Goal: Answer question/provide support

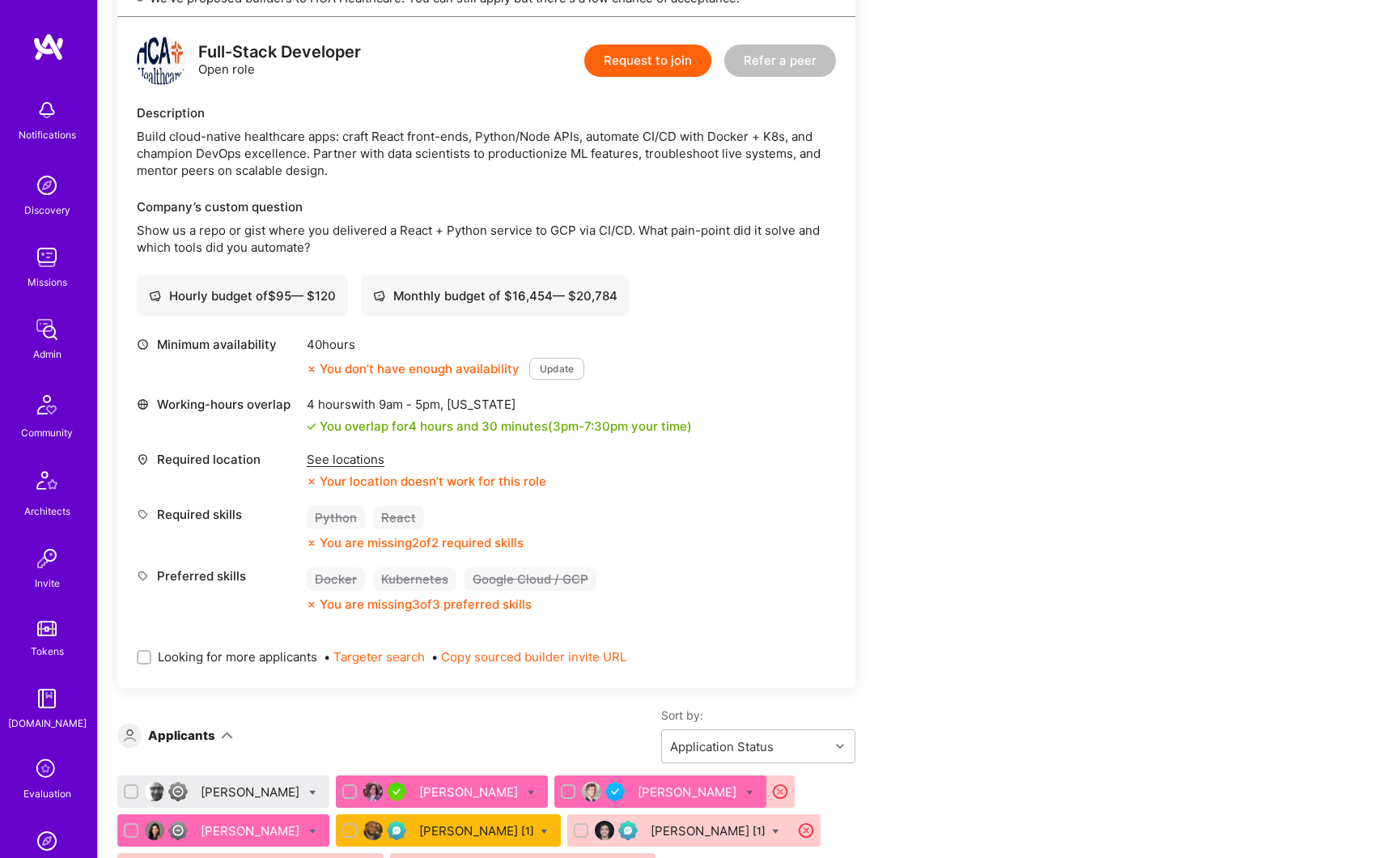
scroll to position [661, 0]
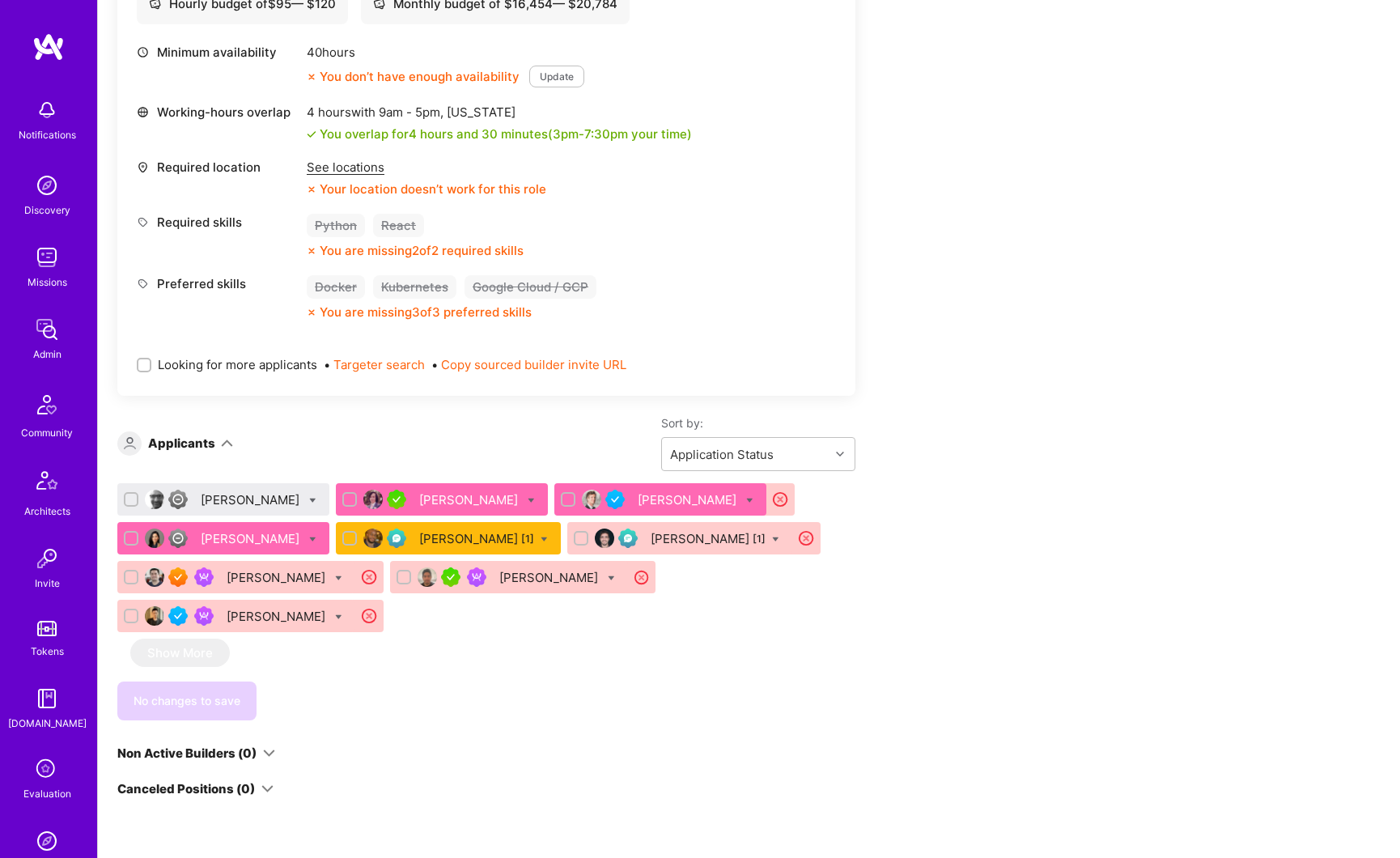
click at [248, 615] on div "Kris Chou" at bounding box center [277, 617] width 102 height 17
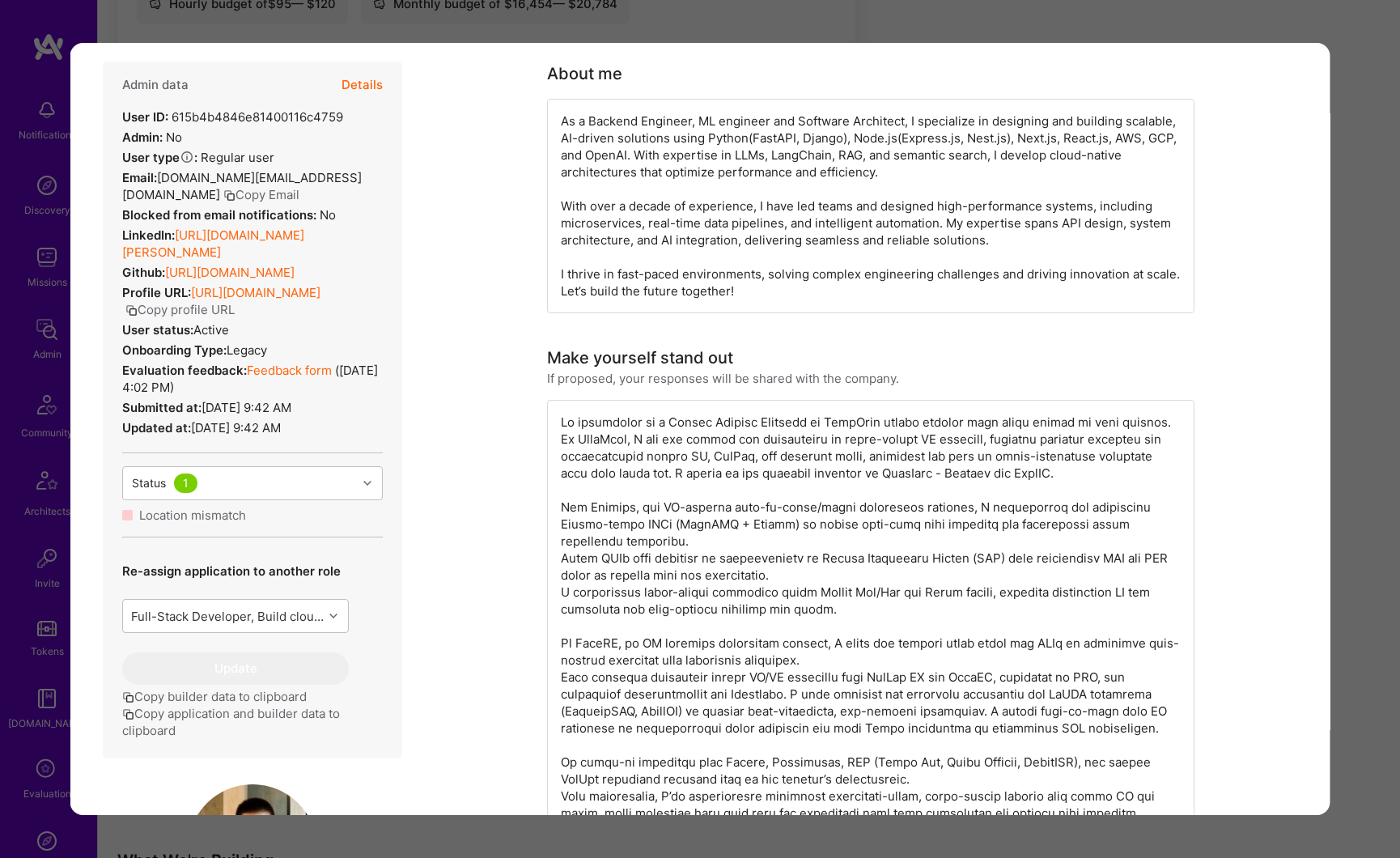
scroll to position [768, 0]
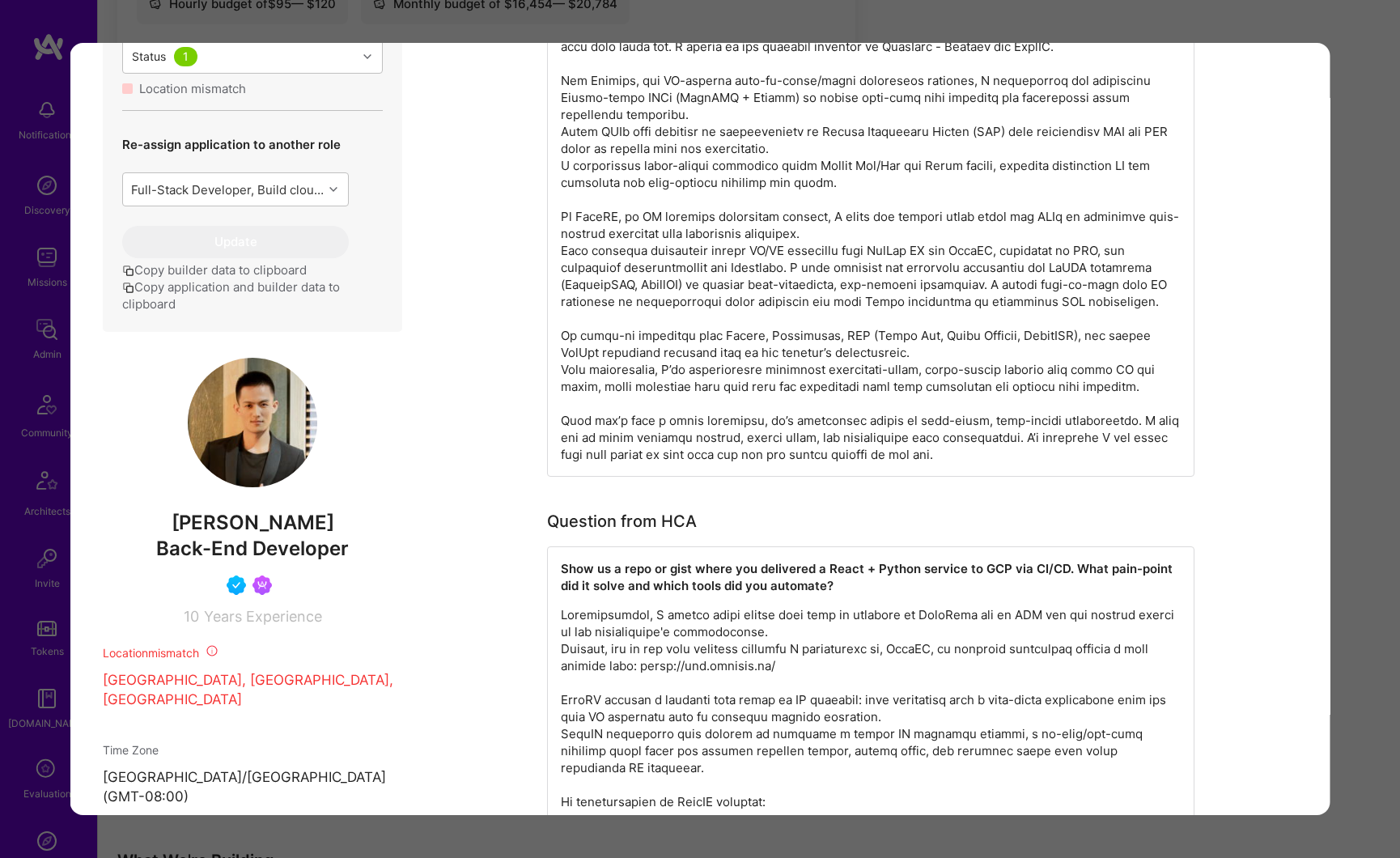
click at [1344, 125] on div "Application 9 of 9 Builder Missing Requirements Required Location See locations…" at bounding box center [700, 429] width 1400 height 858
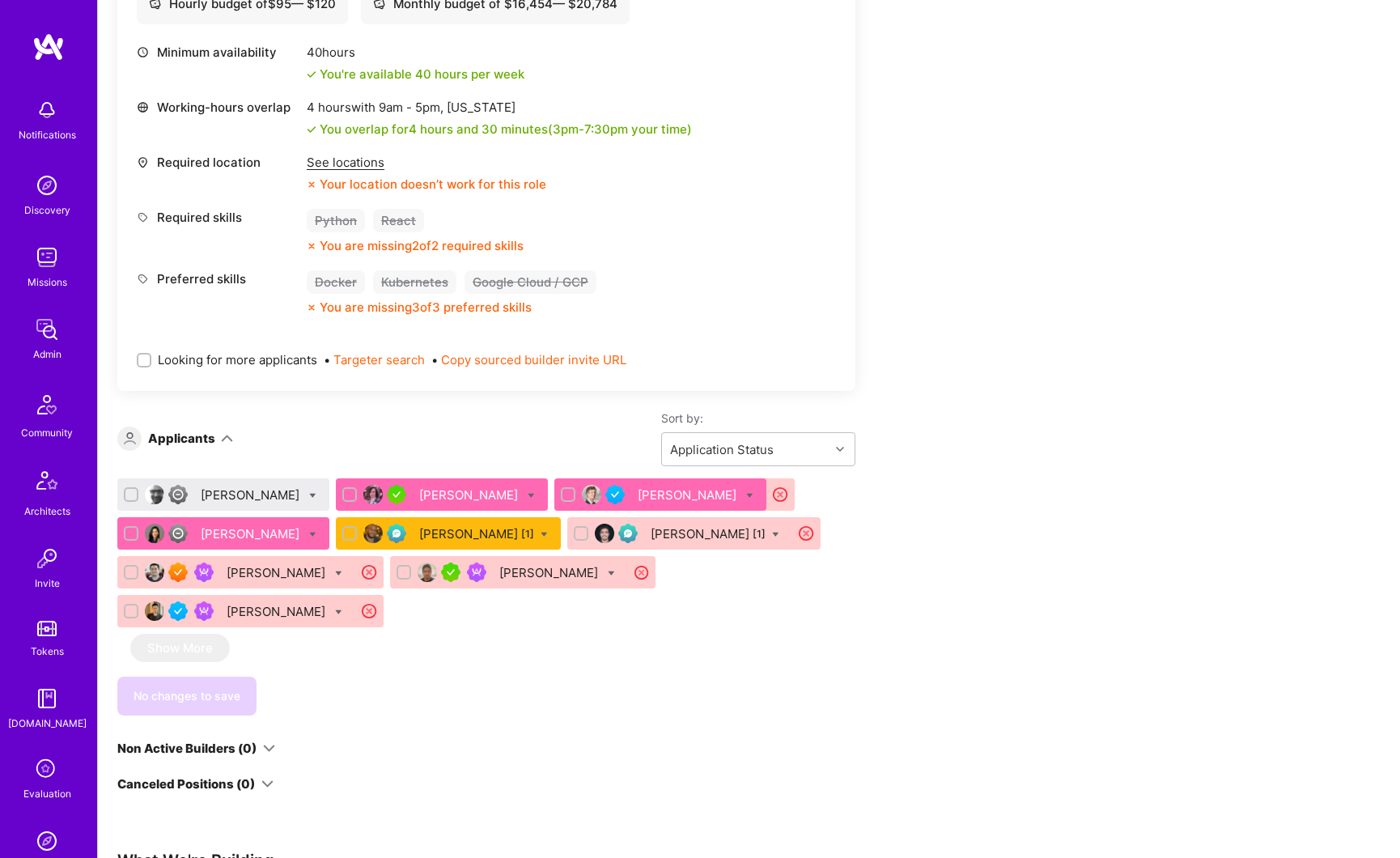
click at [215, 532] on div "[PERSON_NAME]" at bounding box center [251, 534] width 102 height 17
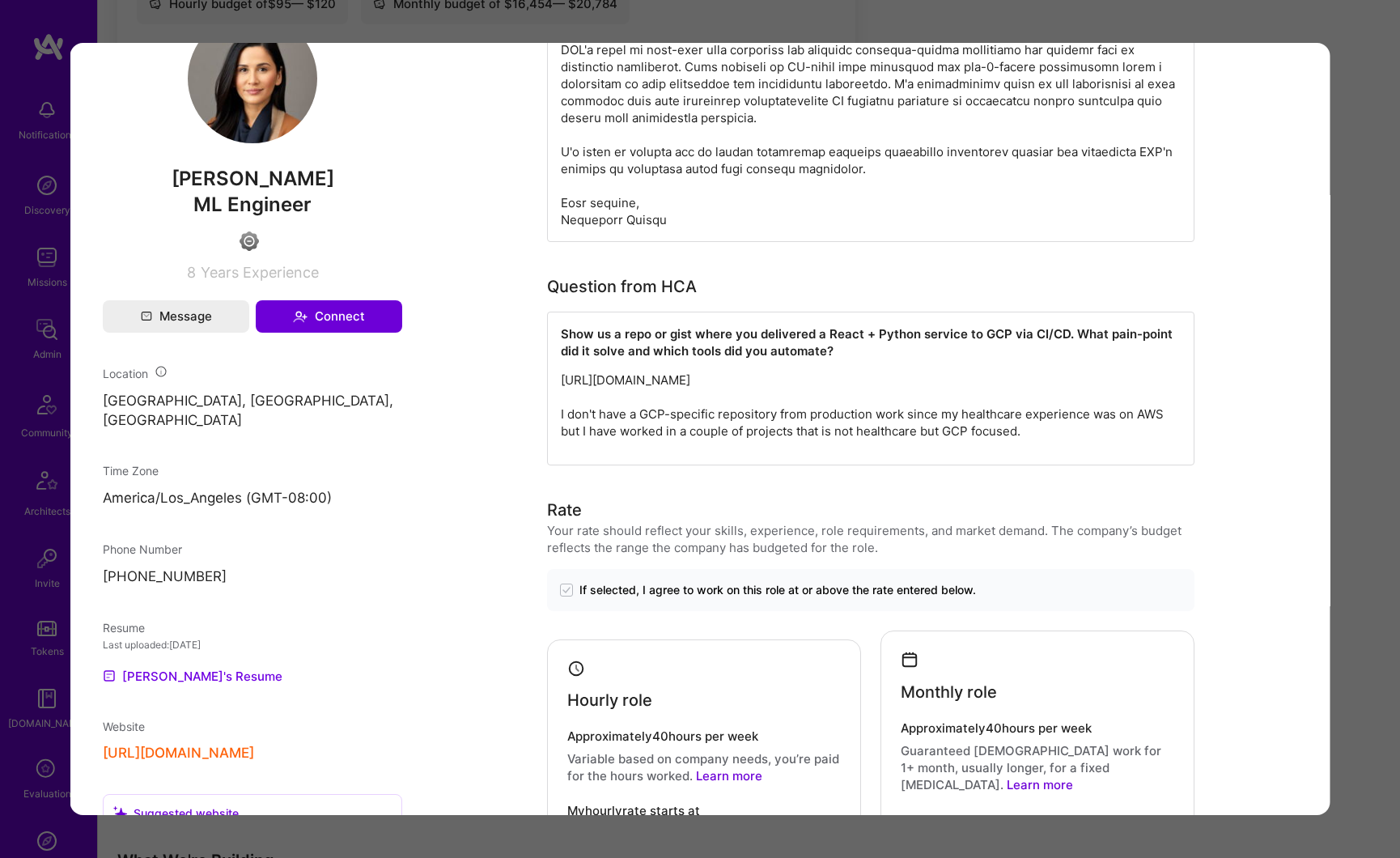
scroll to position [1286, 0]
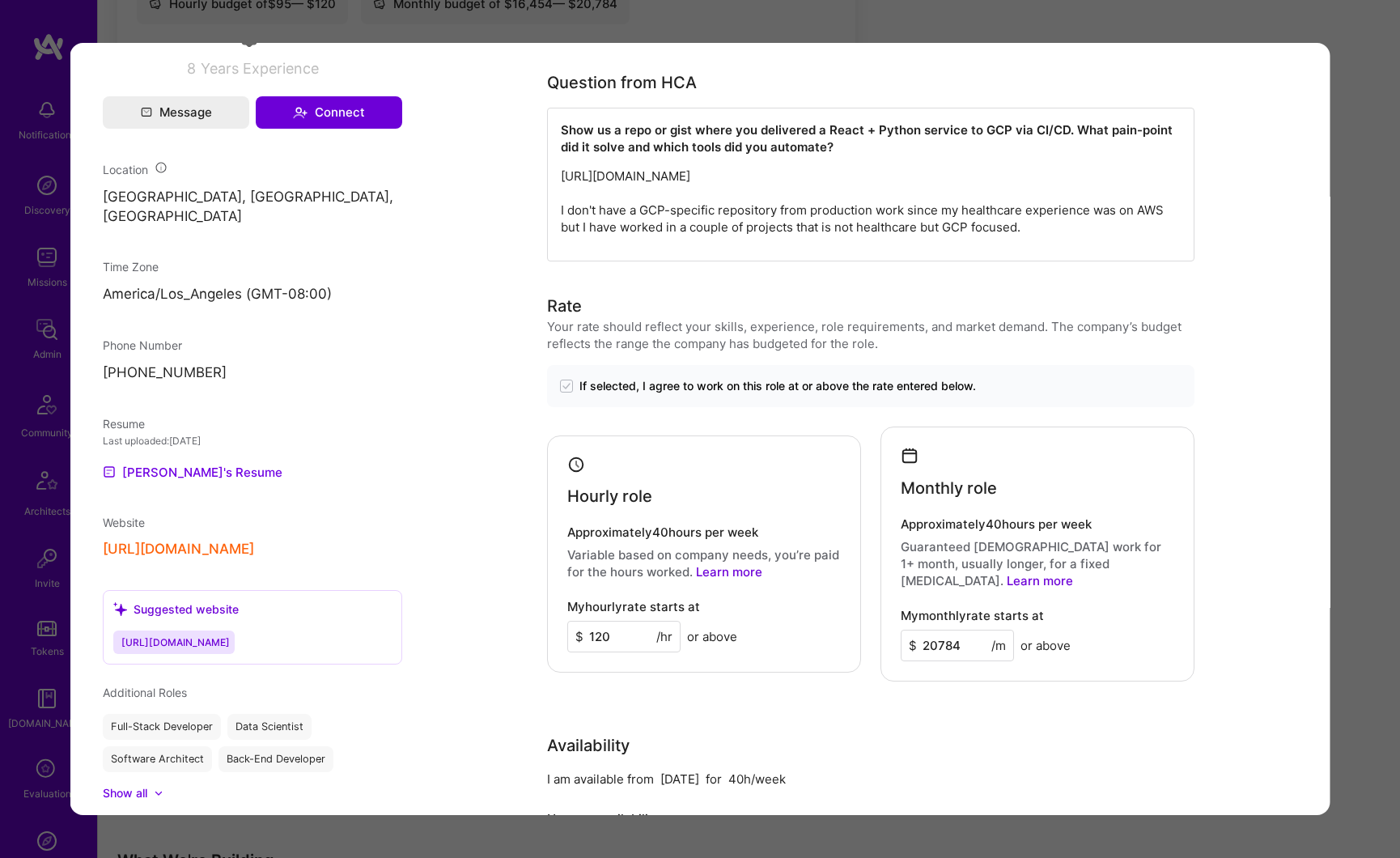
click at [1367, 42] on div "Application 4 of 9 Evaluation scores Expertise level Good Interpersonal skills …" at bounding box center [700, 429] width 1400 height 858
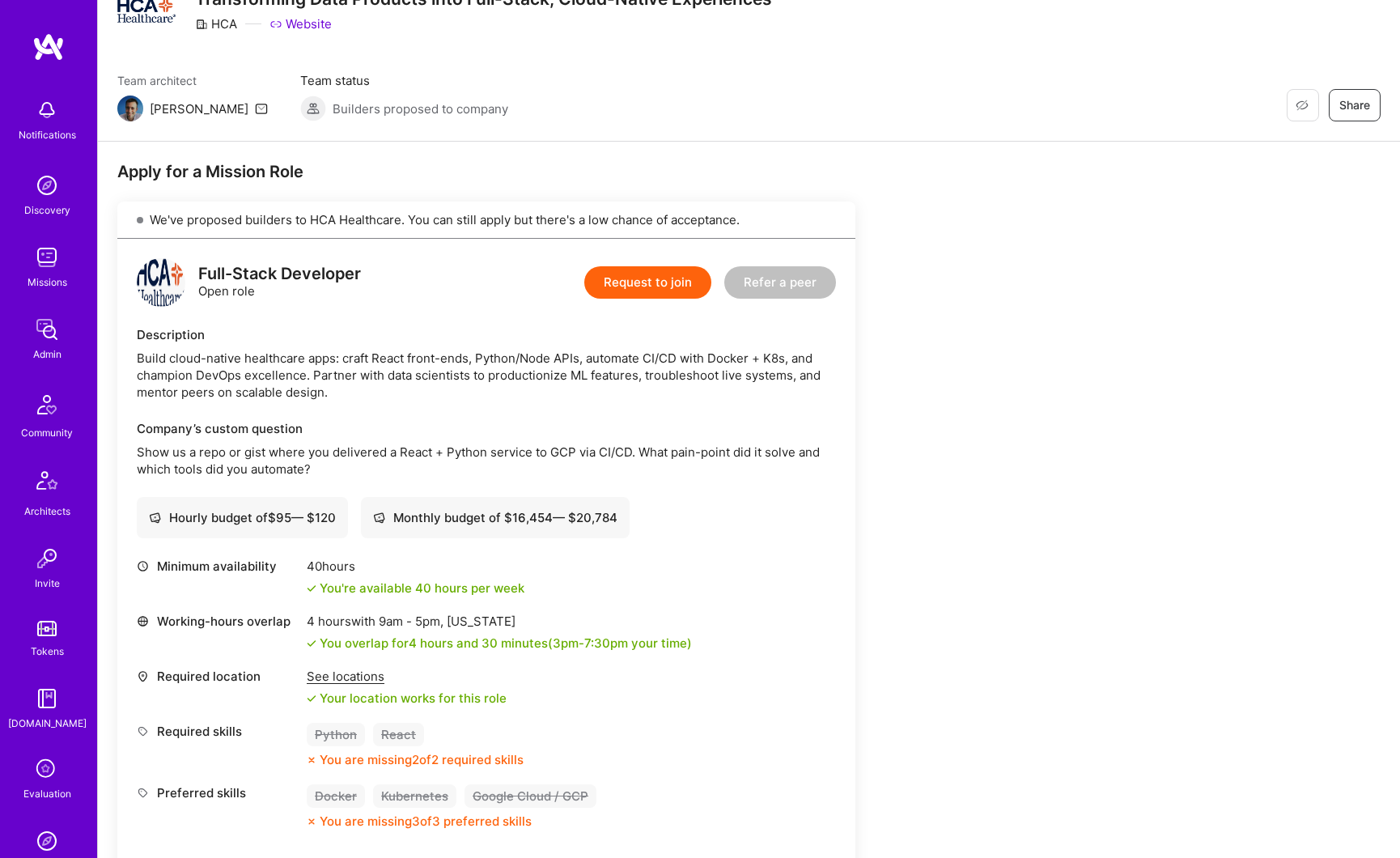
scroll to position [158, 0]
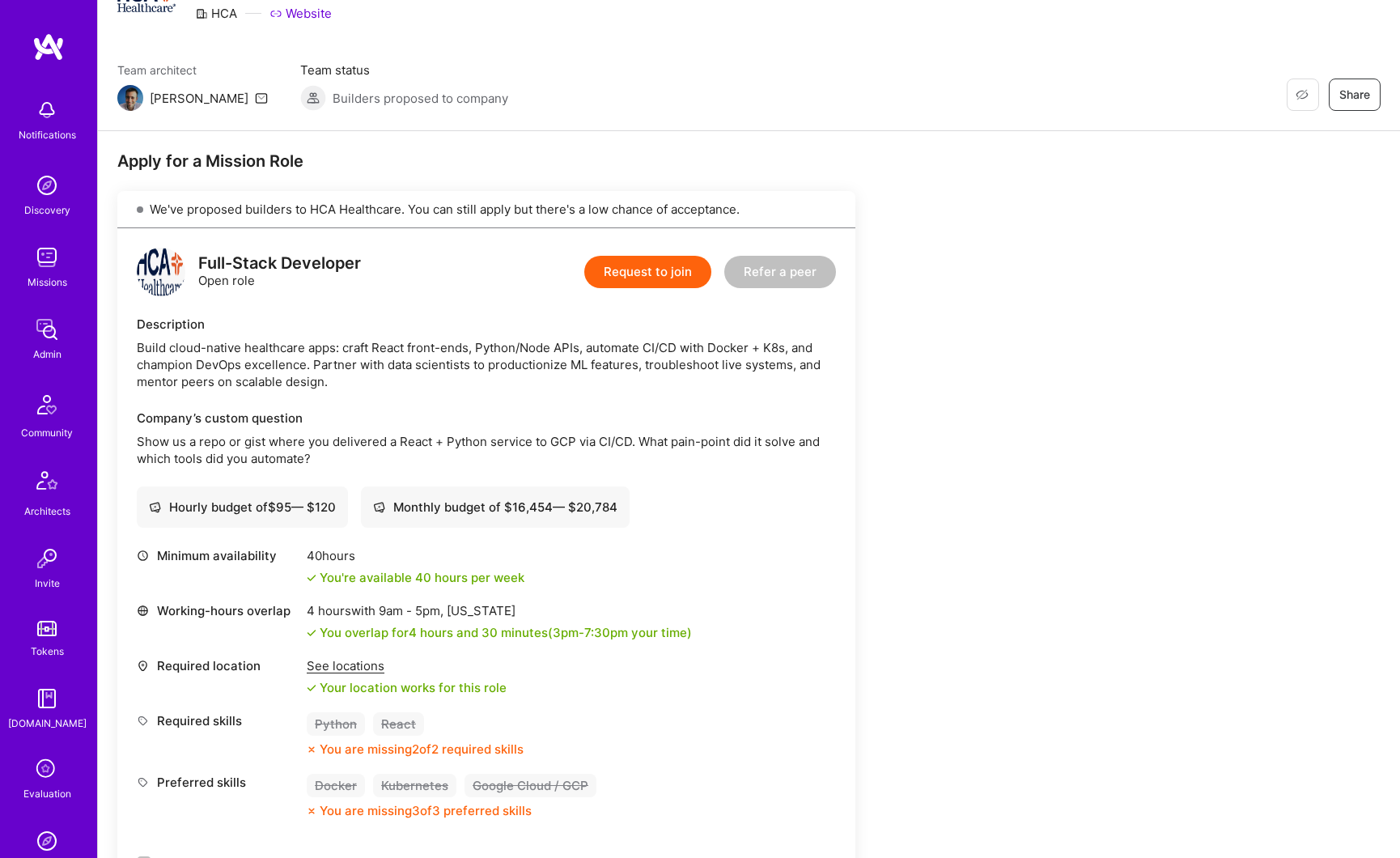
click at [45, 337] on img at bounding box center [47, 329] width 32 height 32
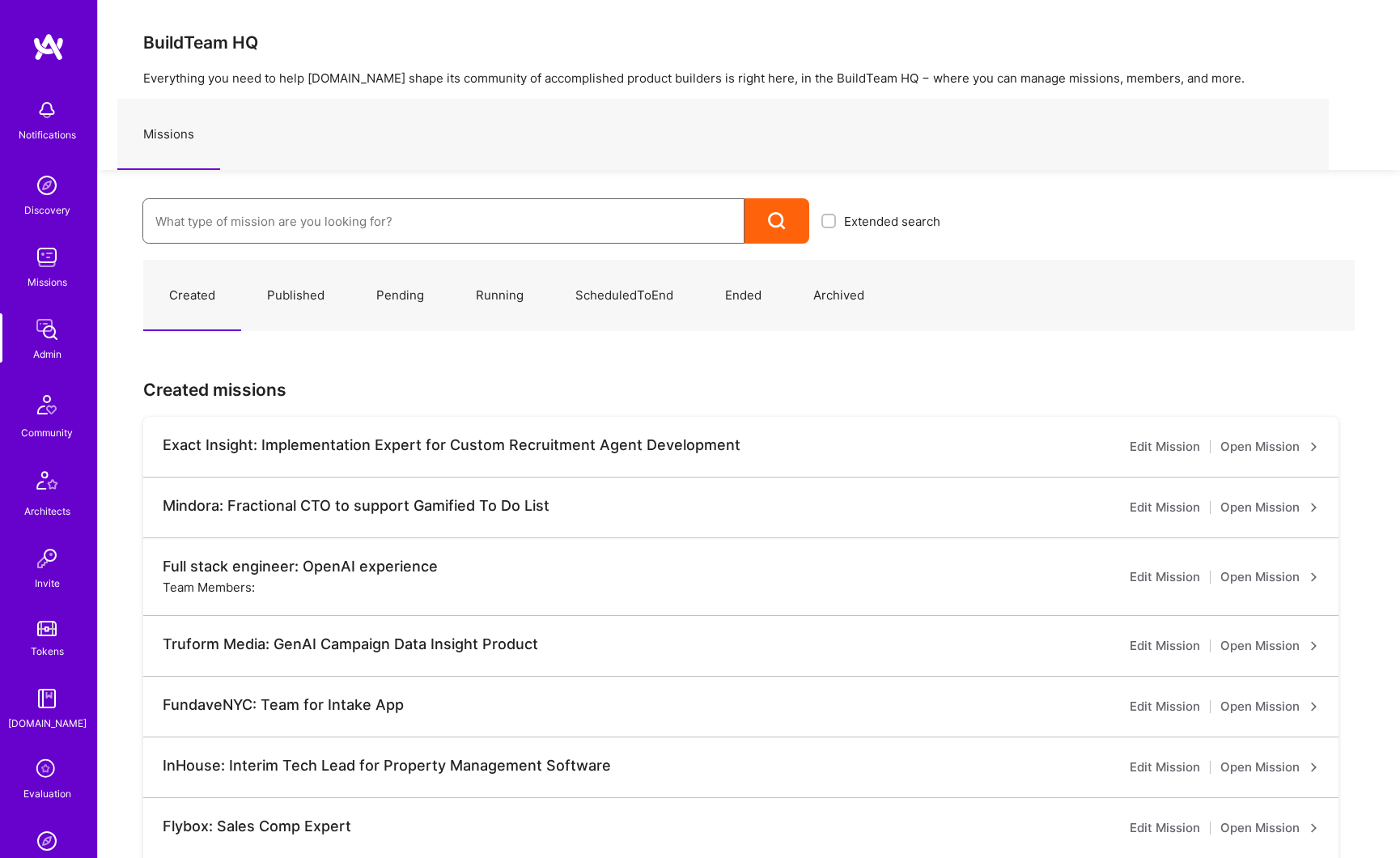
click at [229, 223] on input at bounding box center [443, 221] width 576 height 42
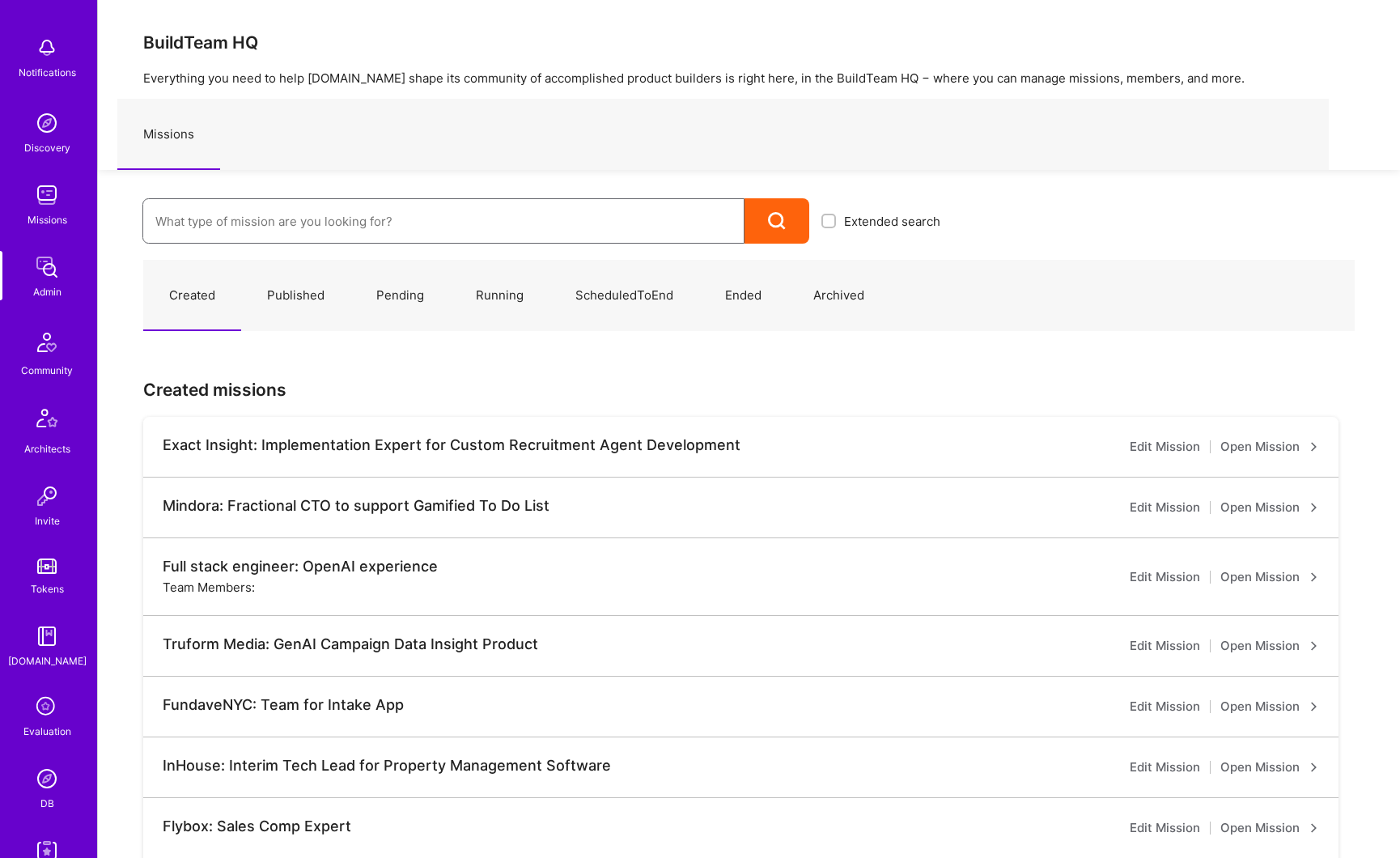
scroll to position [124, 0]
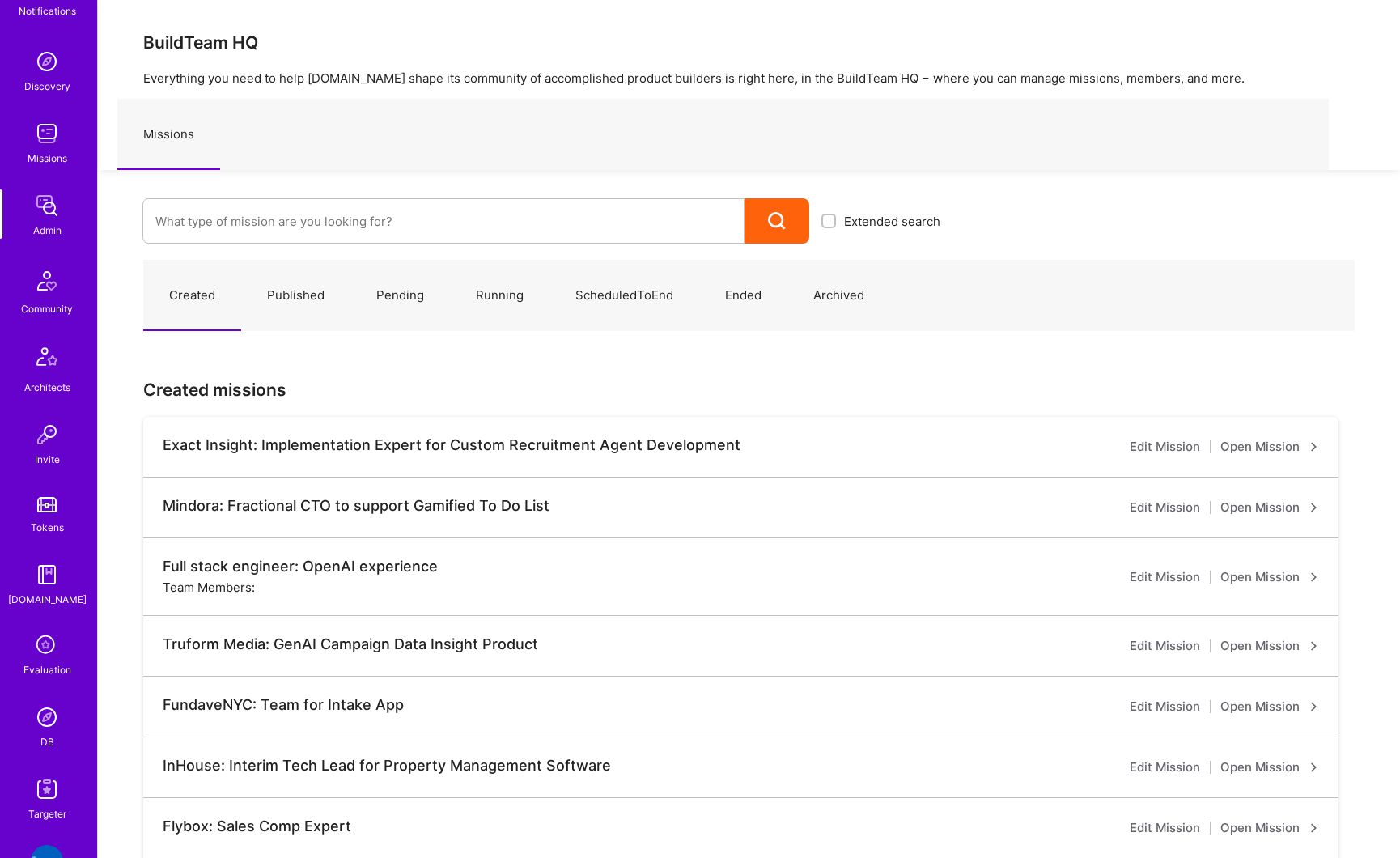
click at [45, 721] on img at bounding box center [47, 716] width 32 height 32
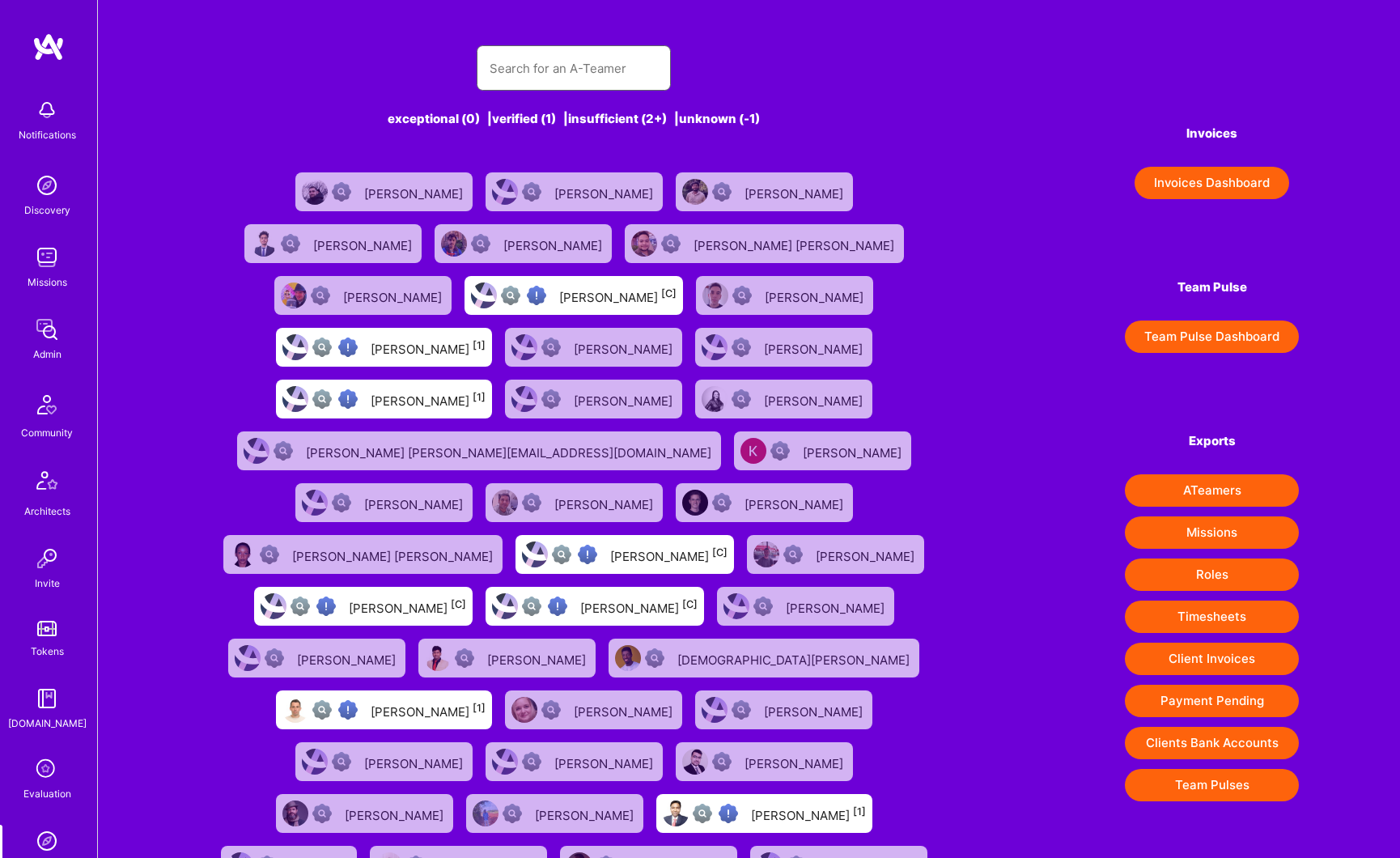
click at [565, 71] on input "text" at bounding box center [574, 68] width 169 height 42
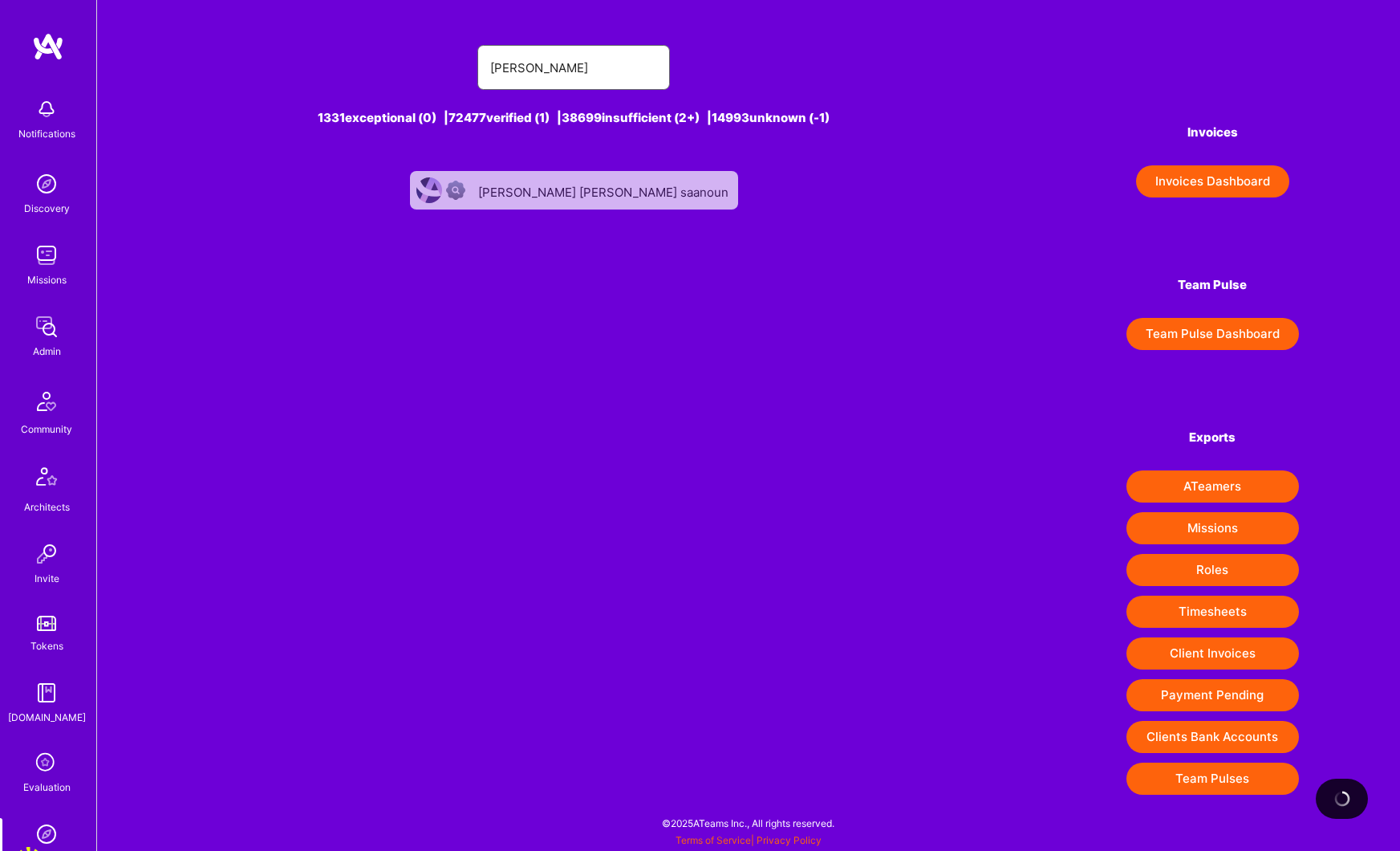
type input "ben saini"
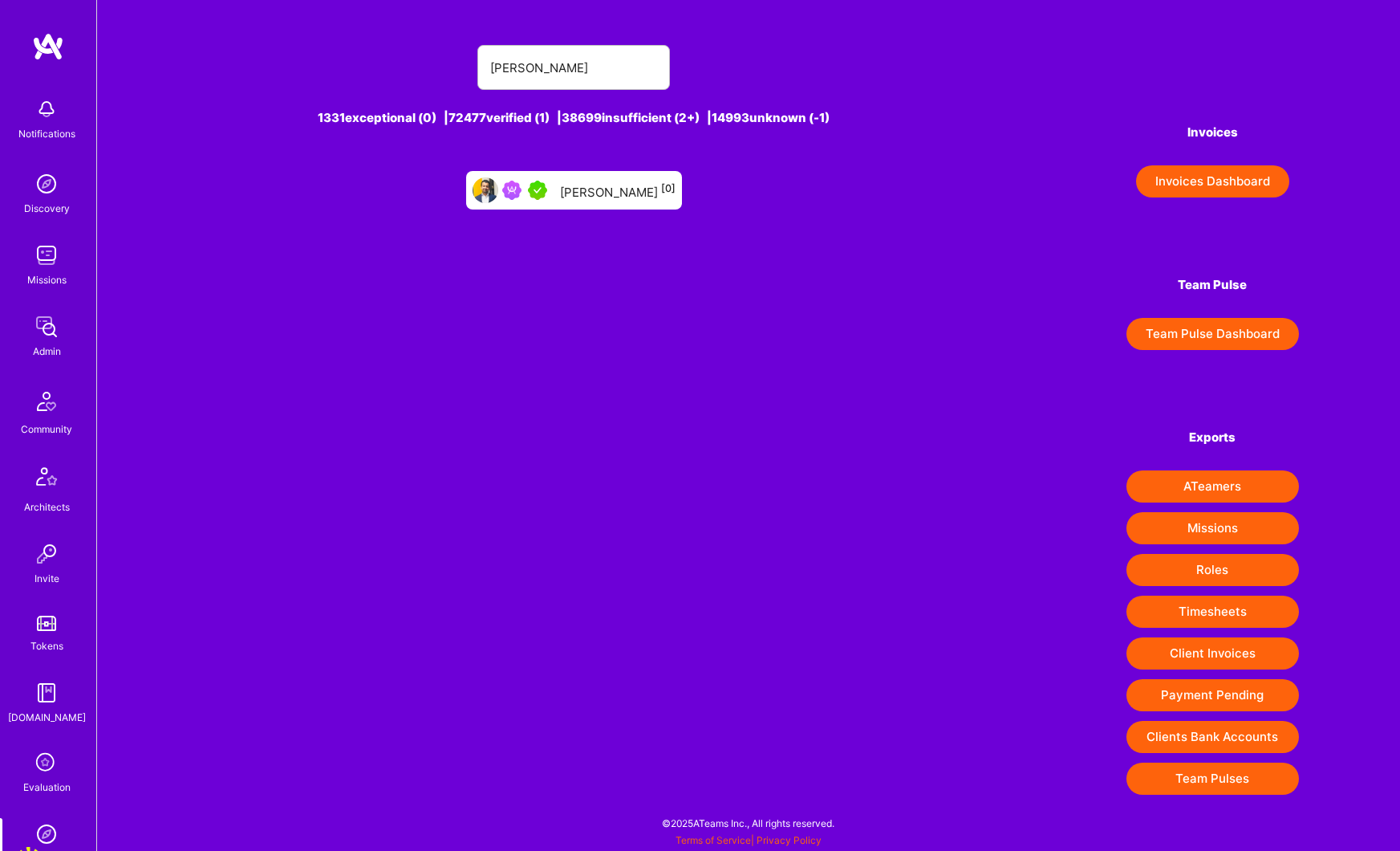
click at [605, 193] on div "Ben Saini [0]" at bounding box center [618, 190] width 115 height 21
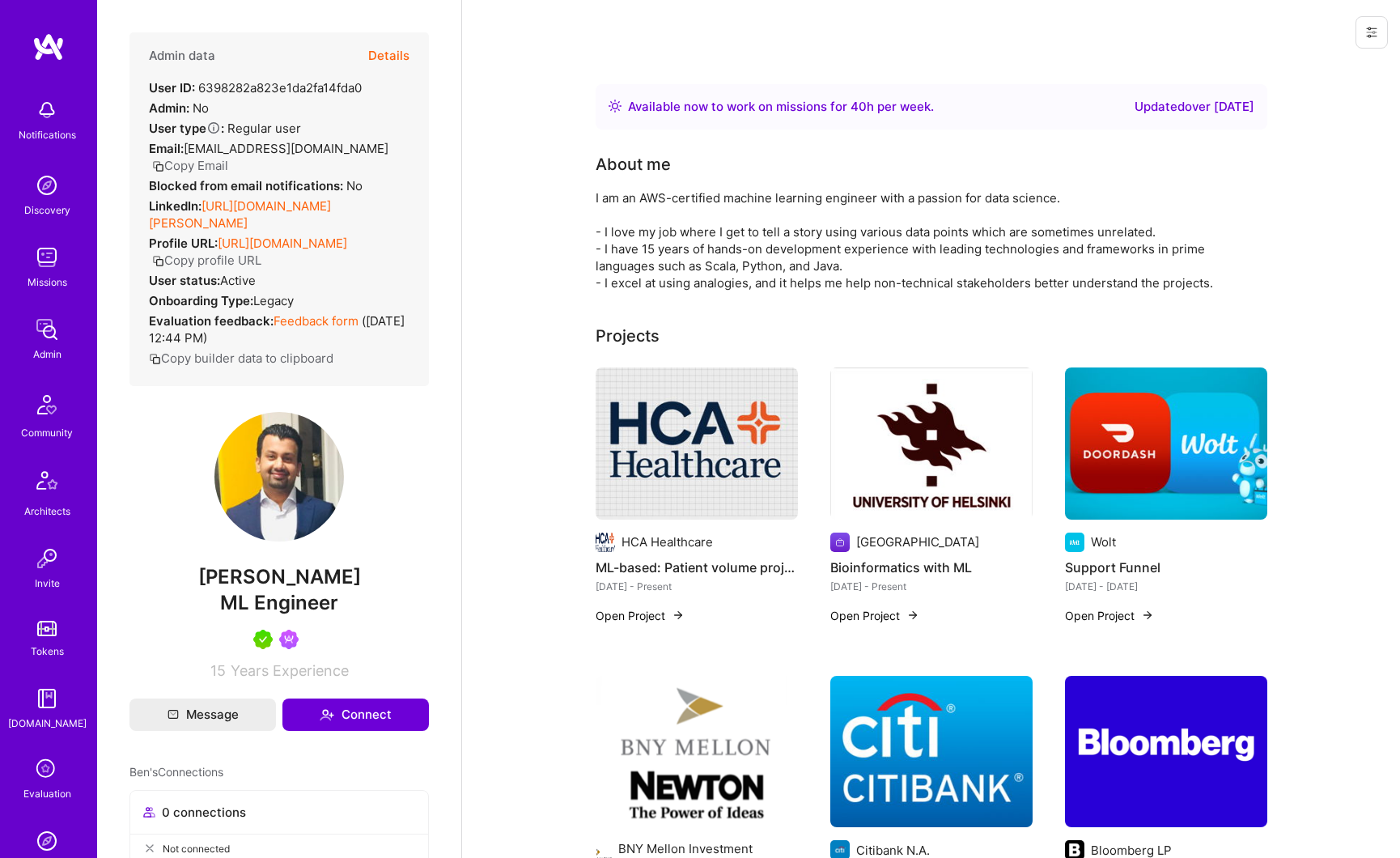
click at [376, 54] on button "Details" at bounding box center [389, 55] width 42 height 47
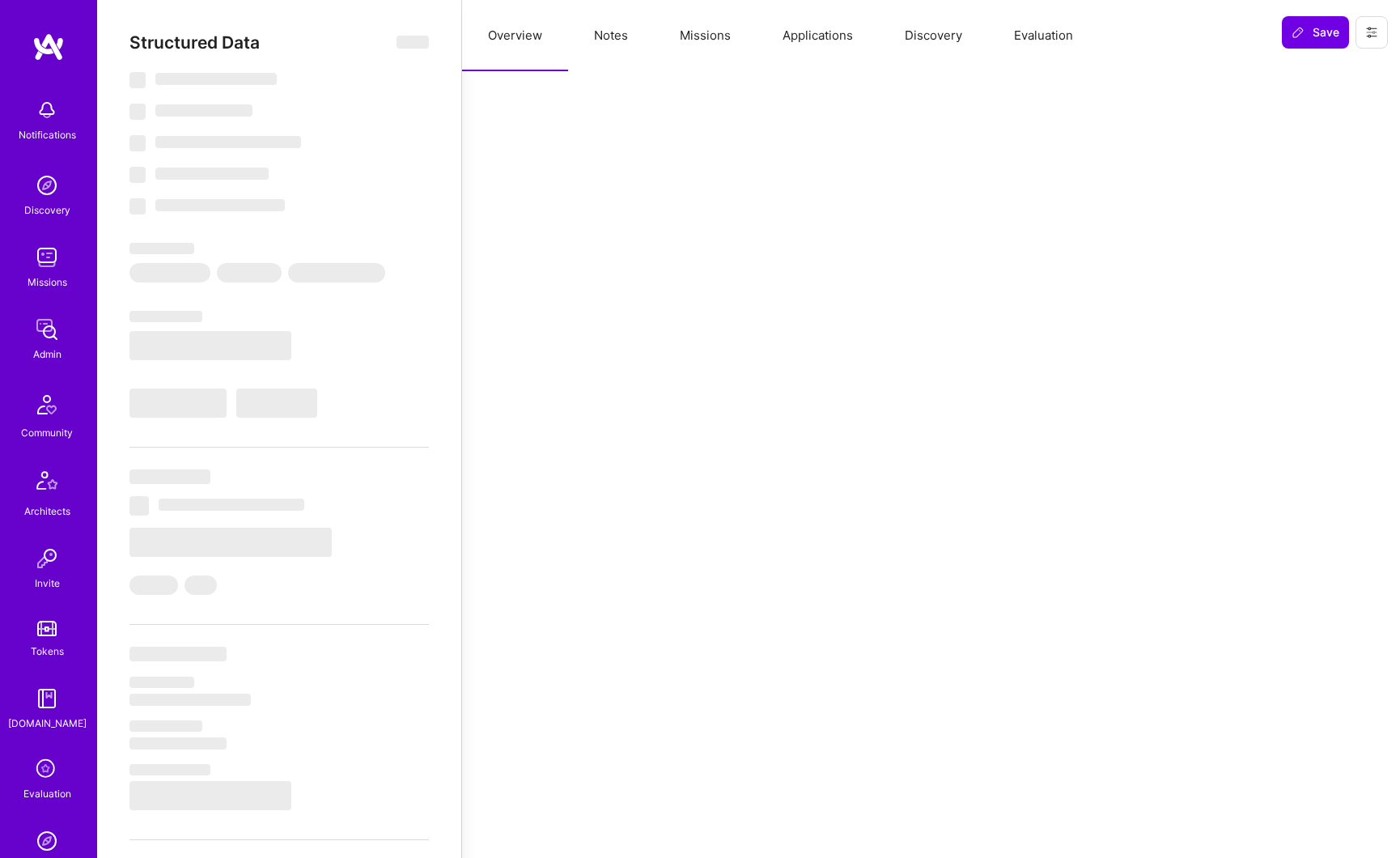
click at [710, 36] on button "Missions" at bounding box center [705, 35] width 103 height 71
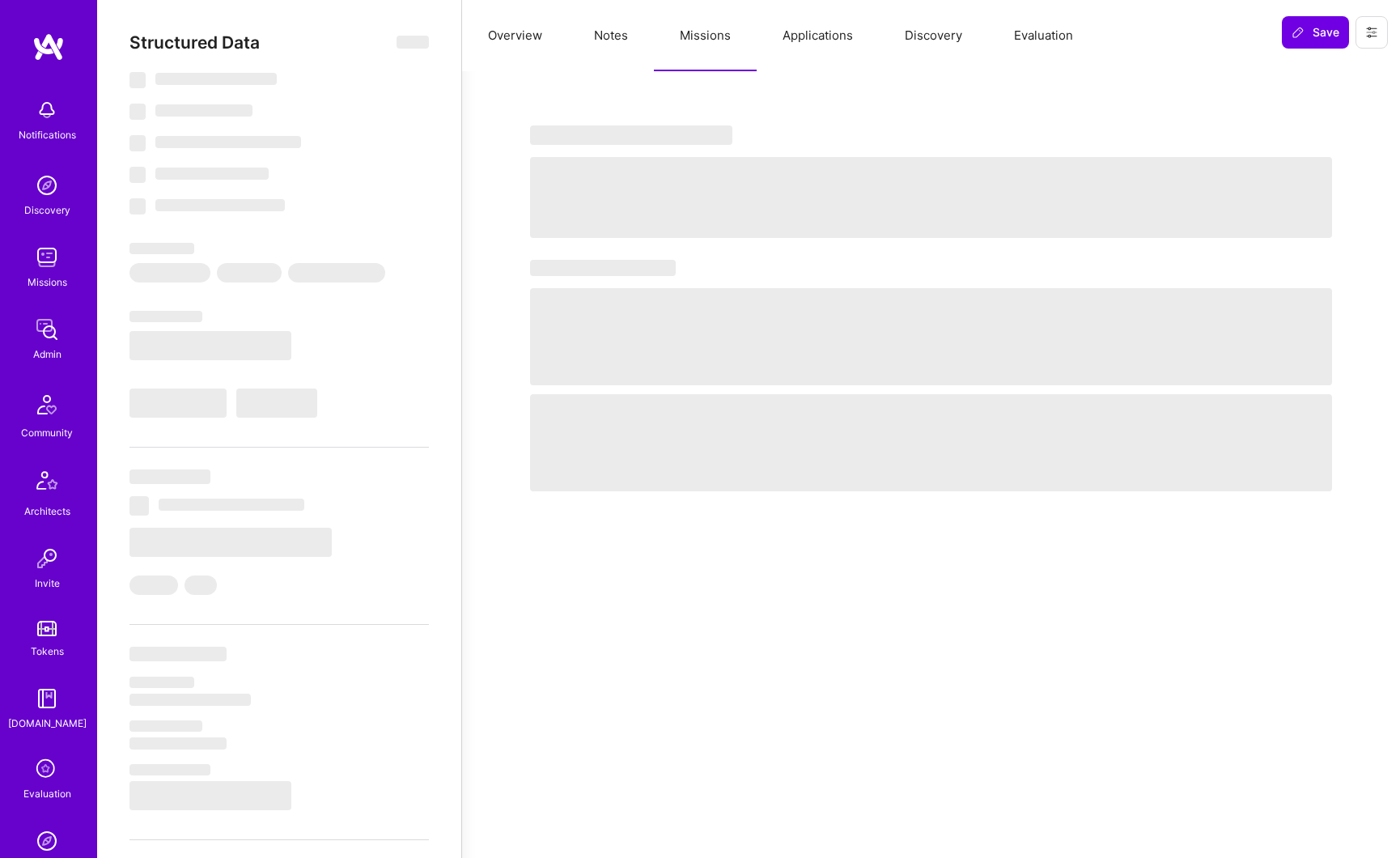
select select "Right Now"
select select "5"
select select "7"
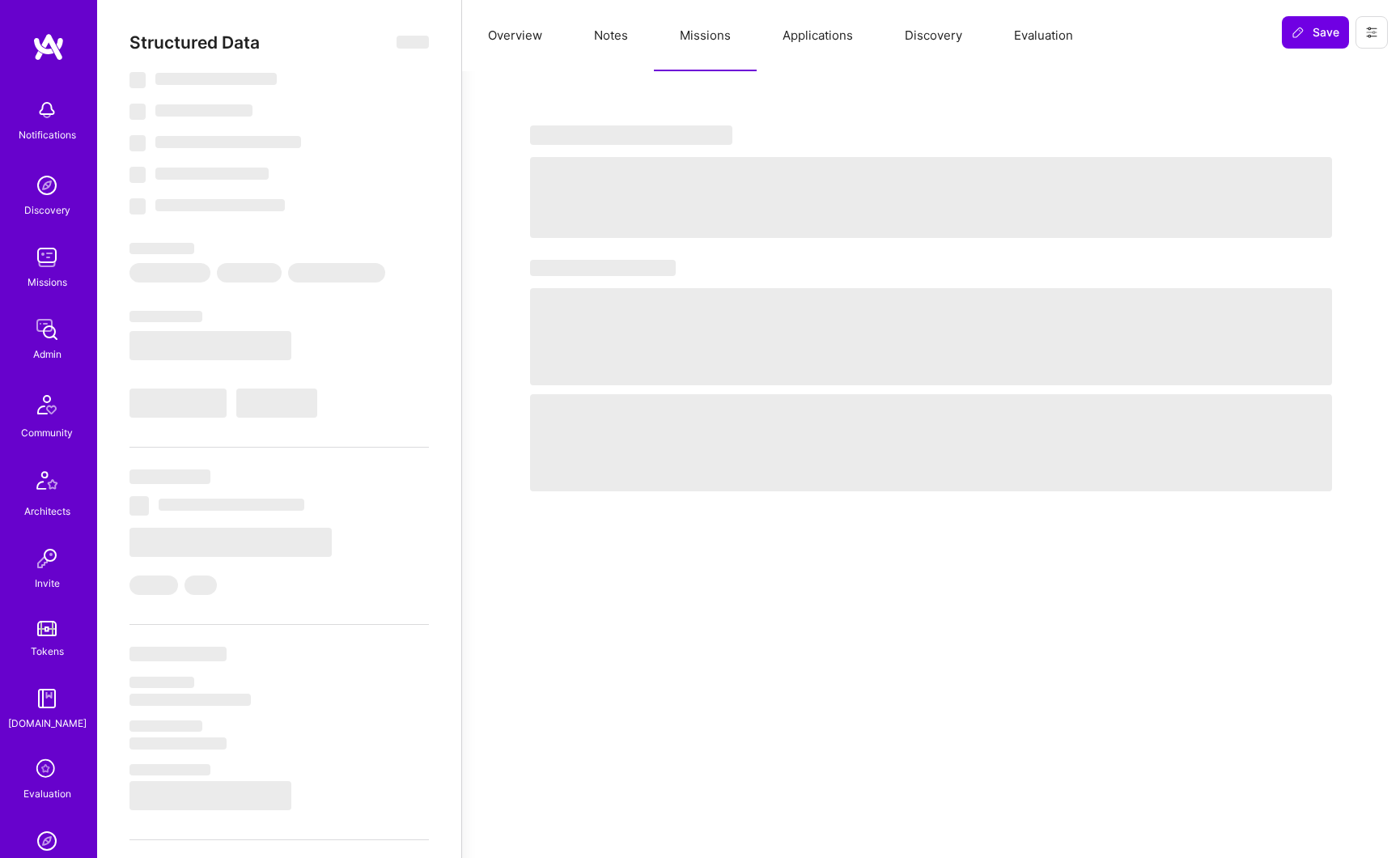
select select "US"
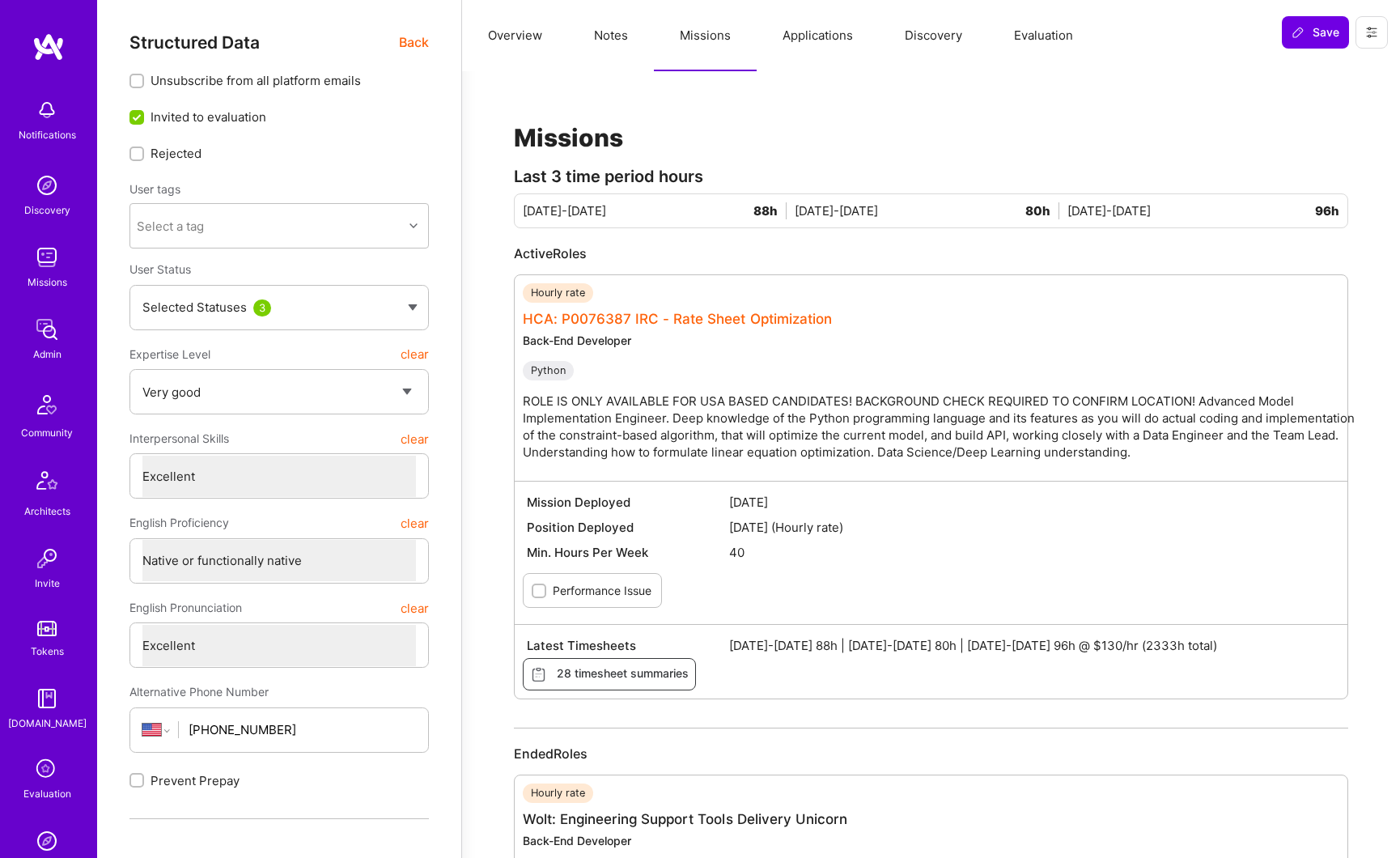
click at [659, 322] on link "HCA: P0076387 IRC - Rate Sheet Optimization" at bounding box center [677, 318] width 309 height 16
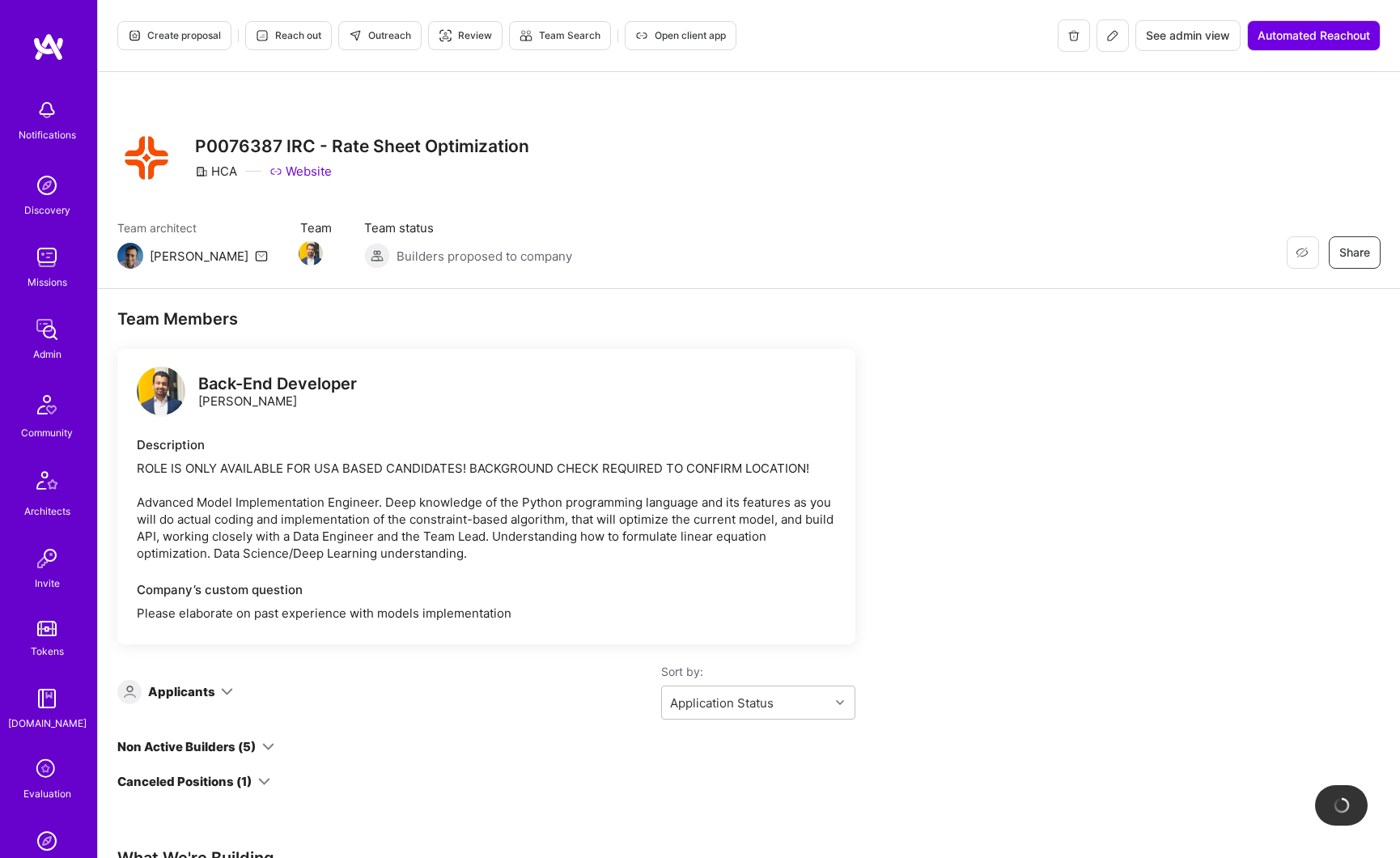
click at [1121, 39] on button at bounding box center [1112, 35] width 32 height 32
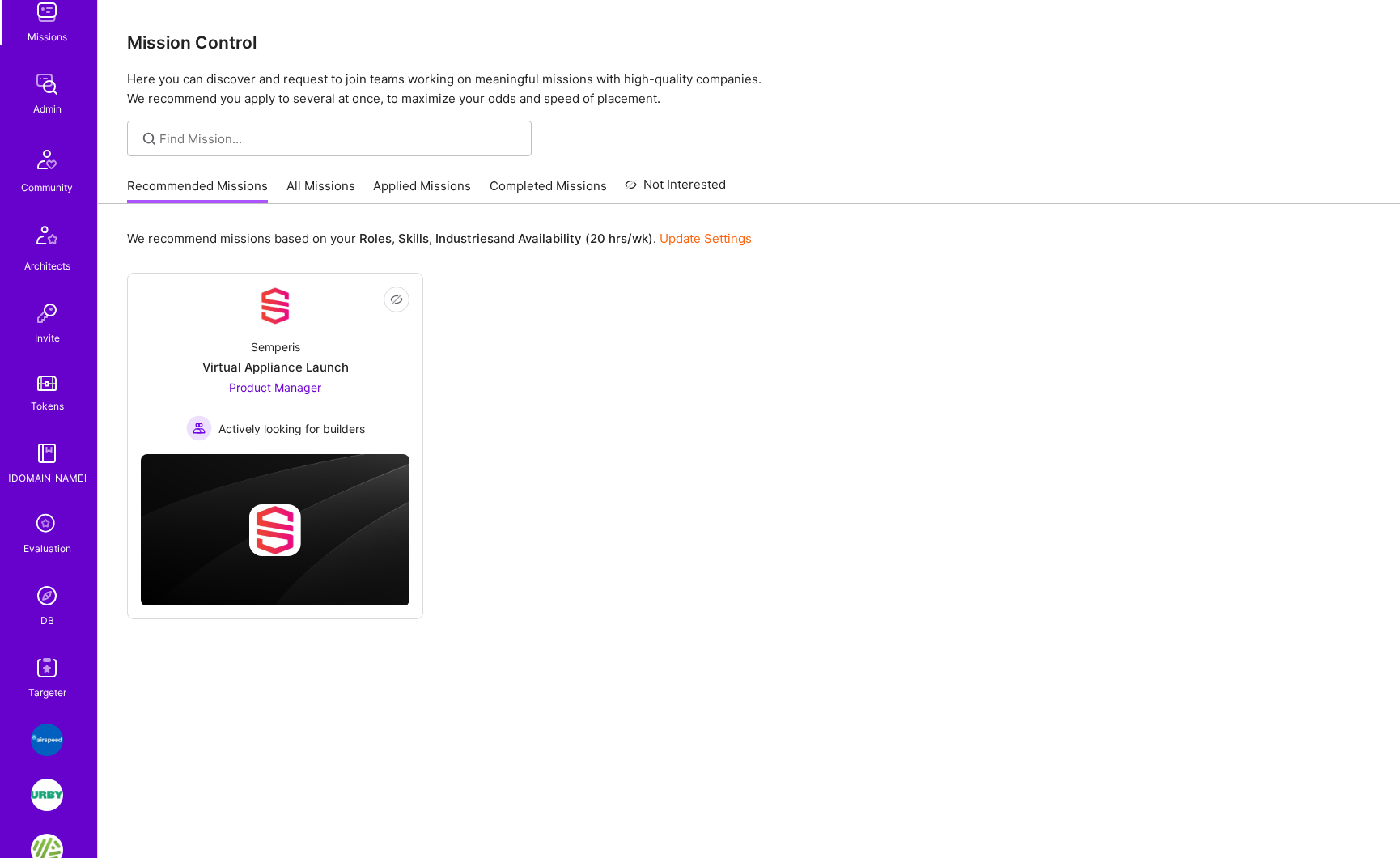
scroll to position [329, 0]
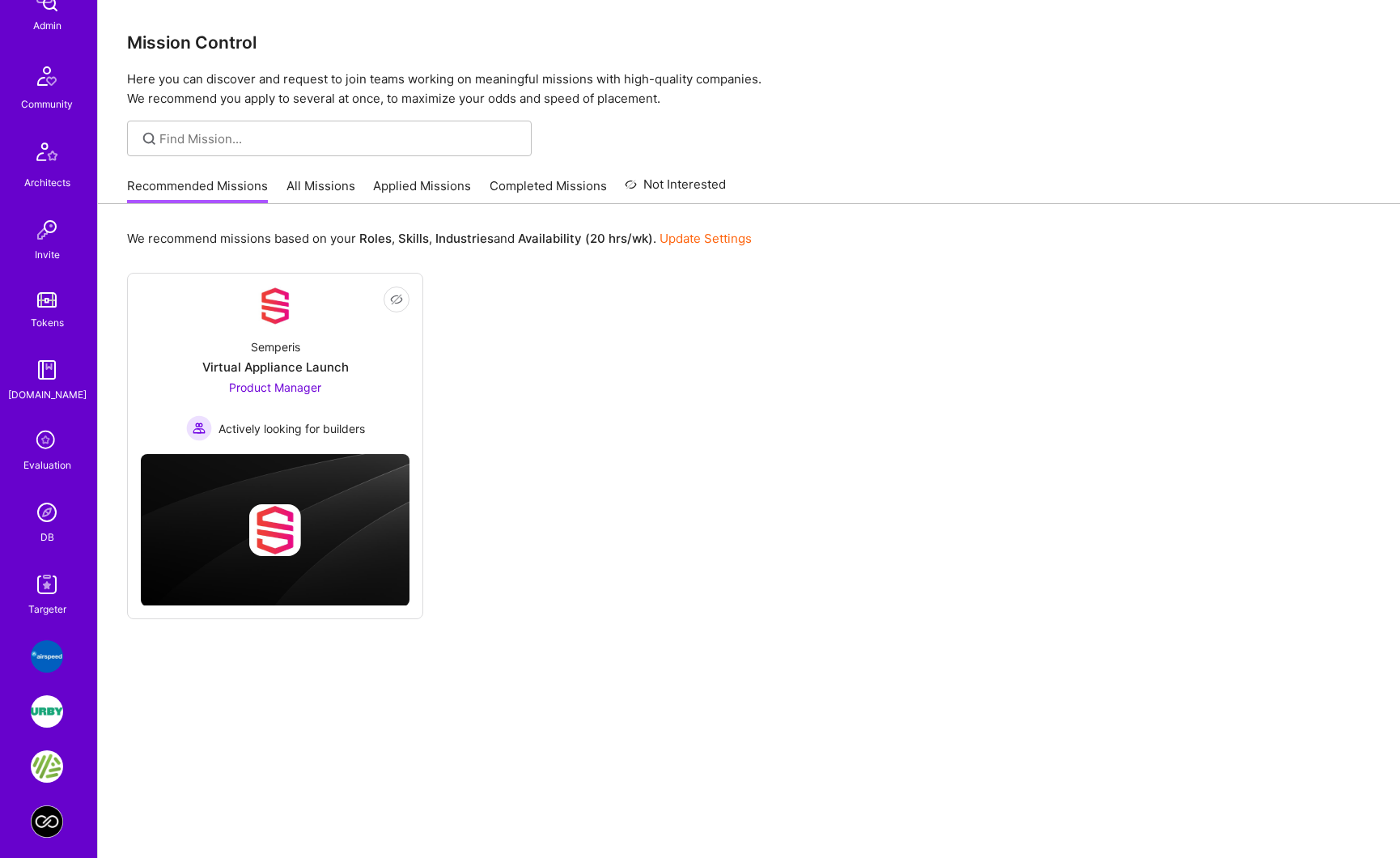
click at [40, 508] on img at bounding box center [47, 512] width 32 height 32
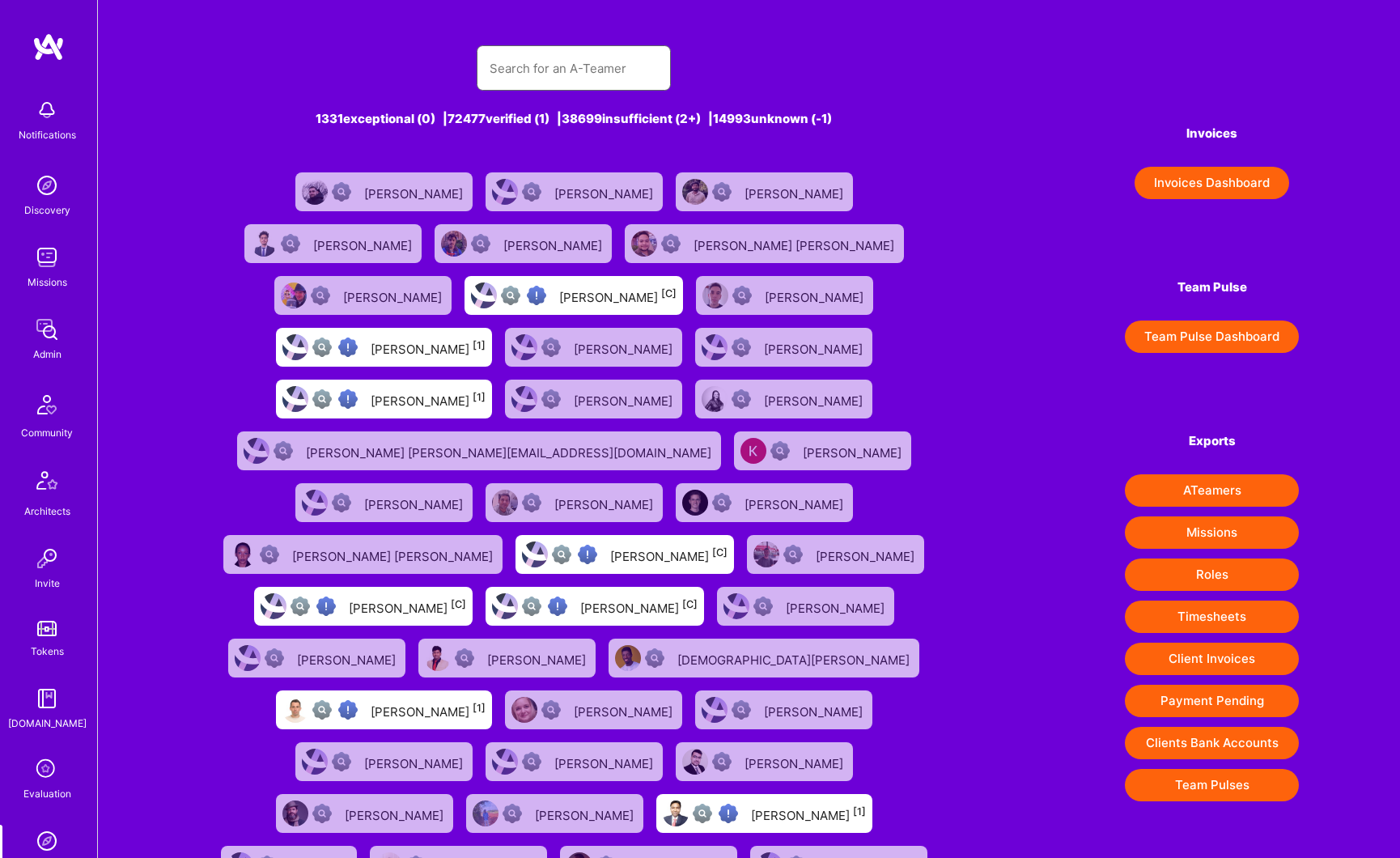
click at [567, 78] on input "text" at bounding box center [574, 68] width 169 height 42
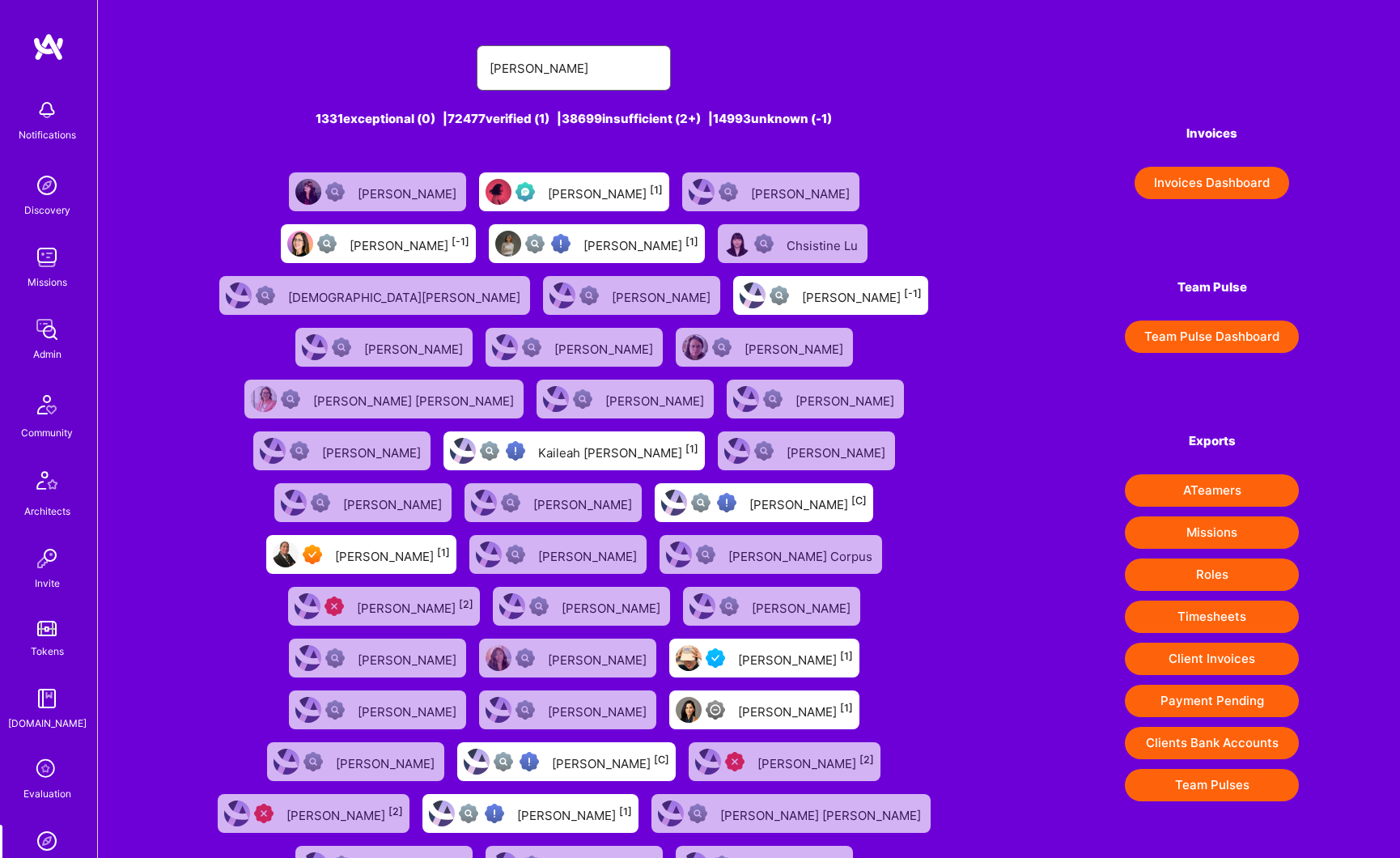
type input "[PERSON_NAME]"
click at [738, 712] on div "[PERSON_NAME] [1]" at bounding box center [795, 710] width 115 height 21
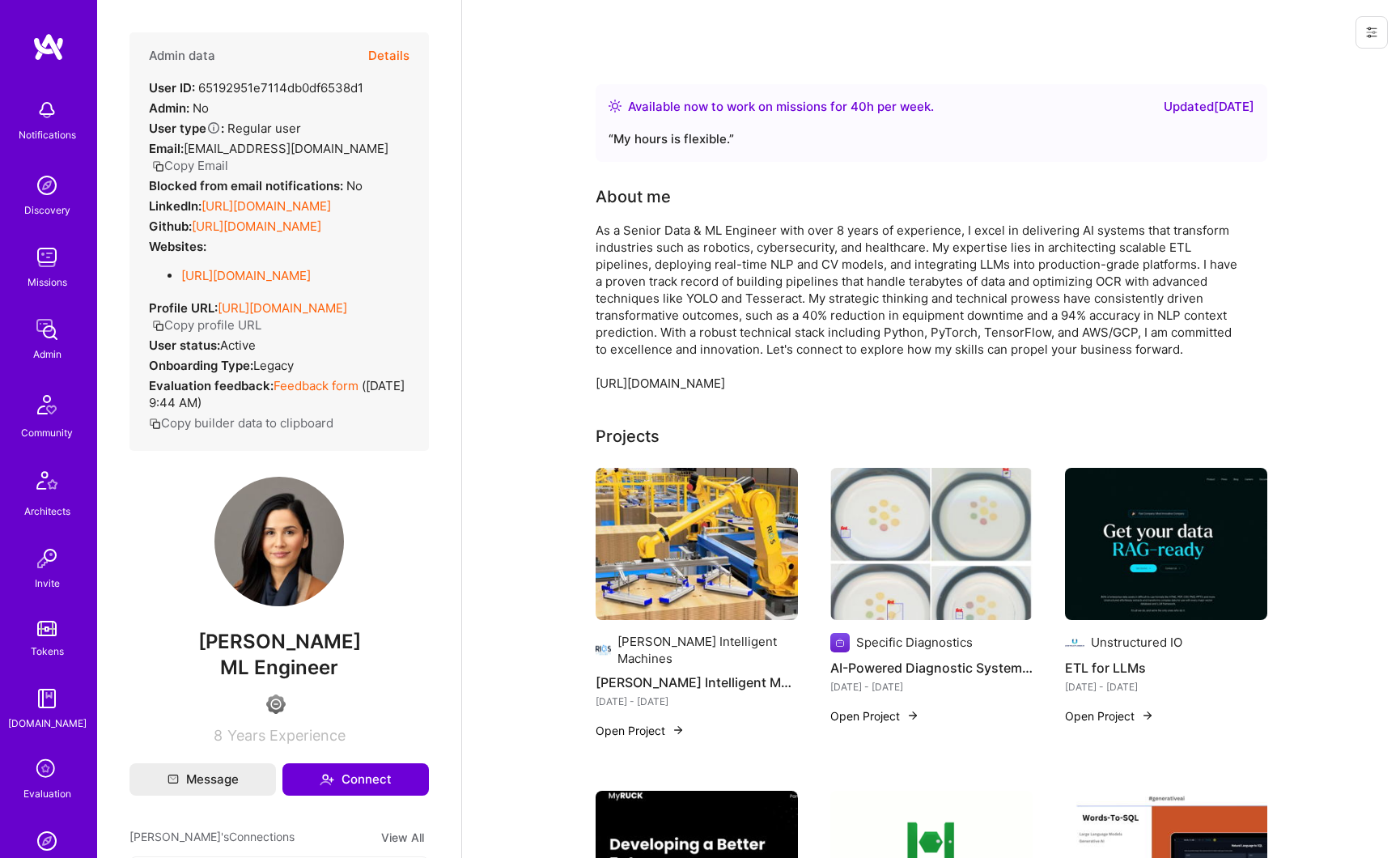
click at [384, 57] on button "Details" at bounding box center [389, 55] width 42 height 47
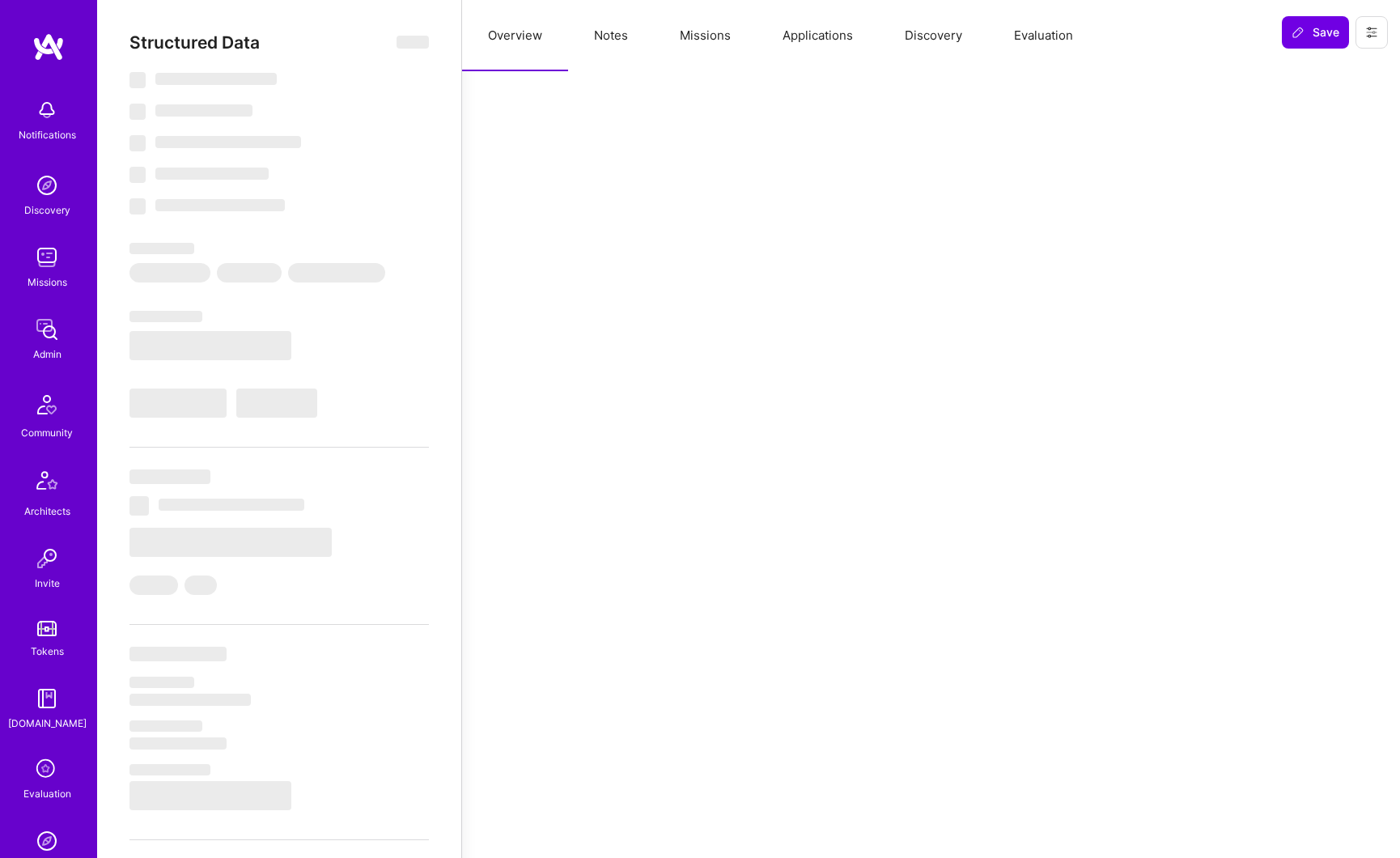
select select "Right Now"
select select "4"
select select "3"
select select "7"
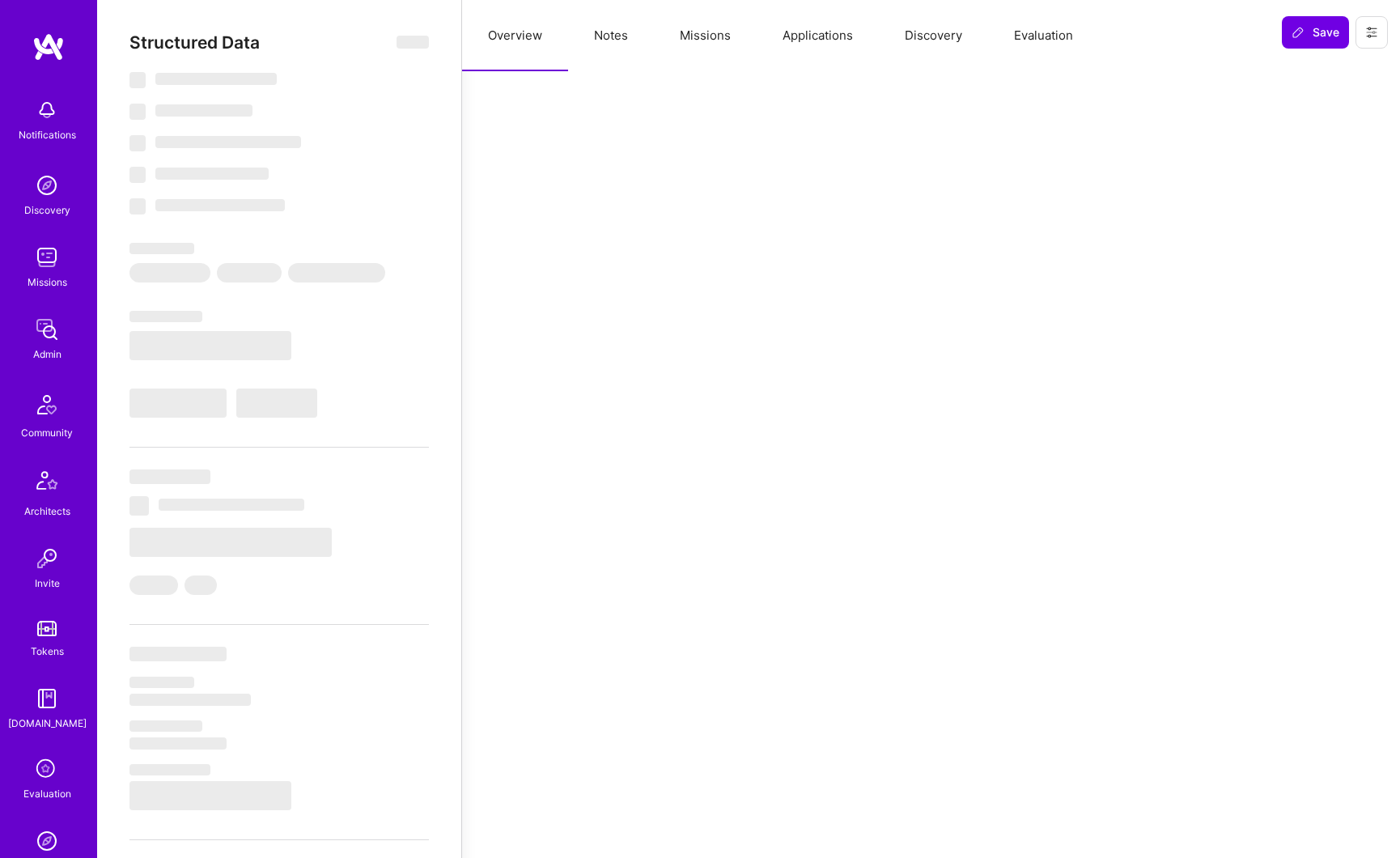
select select "US"
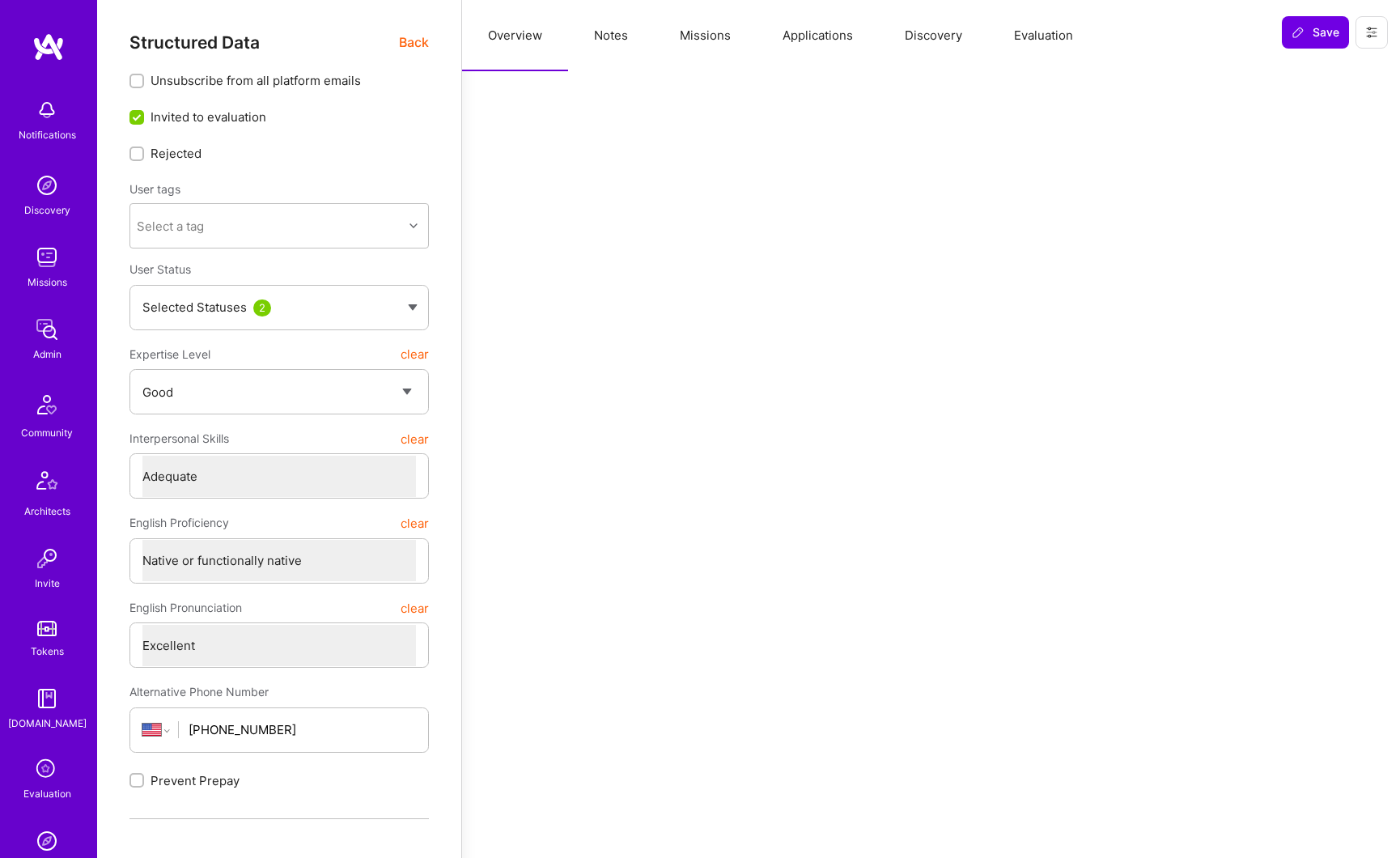
click at [615, 42] on button "Notes" at bounding box center [611, 35] width 85 height 71
type textarea "x"
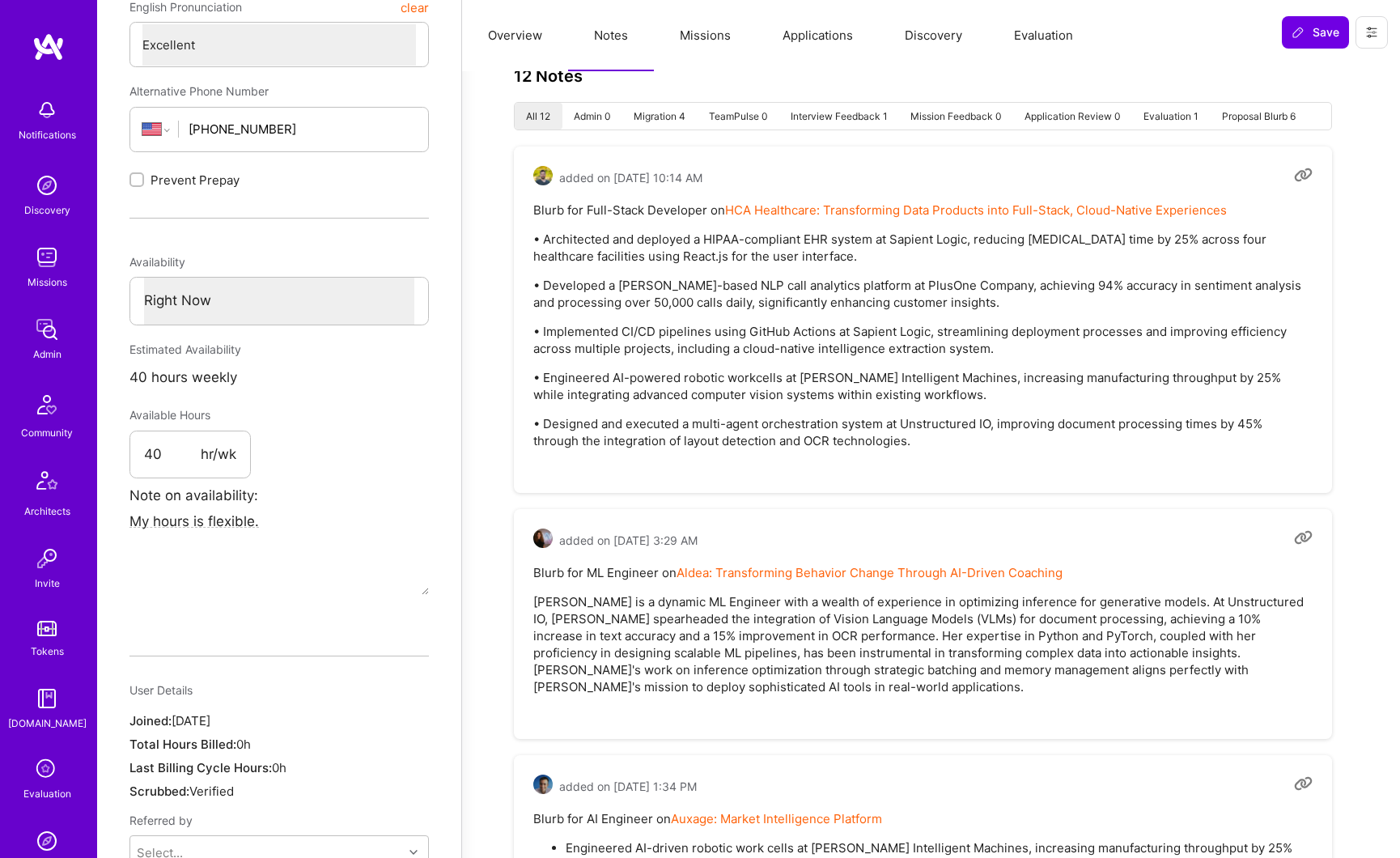
scroll to position [683, 0]
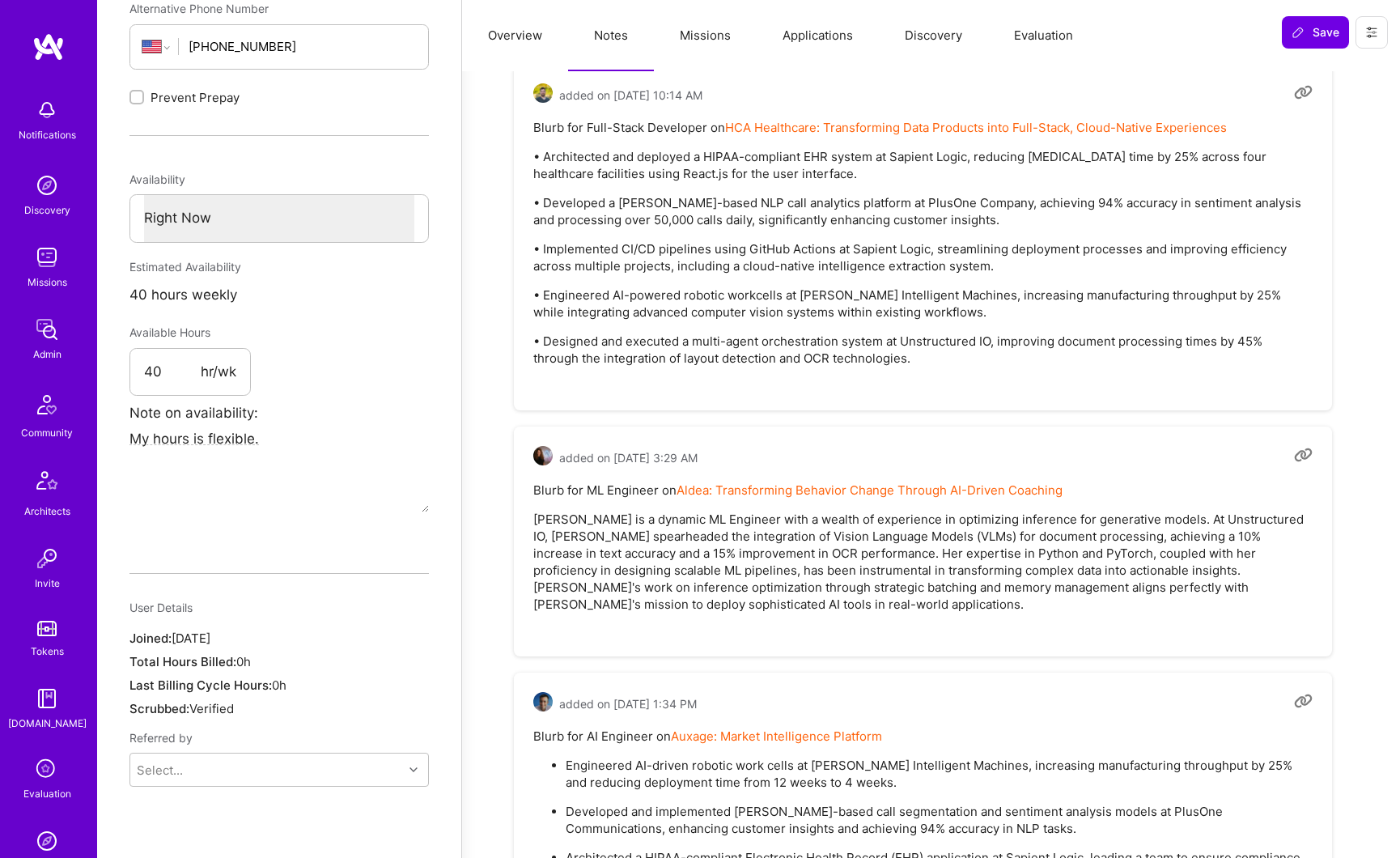
click at [812, 32] on button "Applications" at bounding box center [817, 35] width 122 height 71
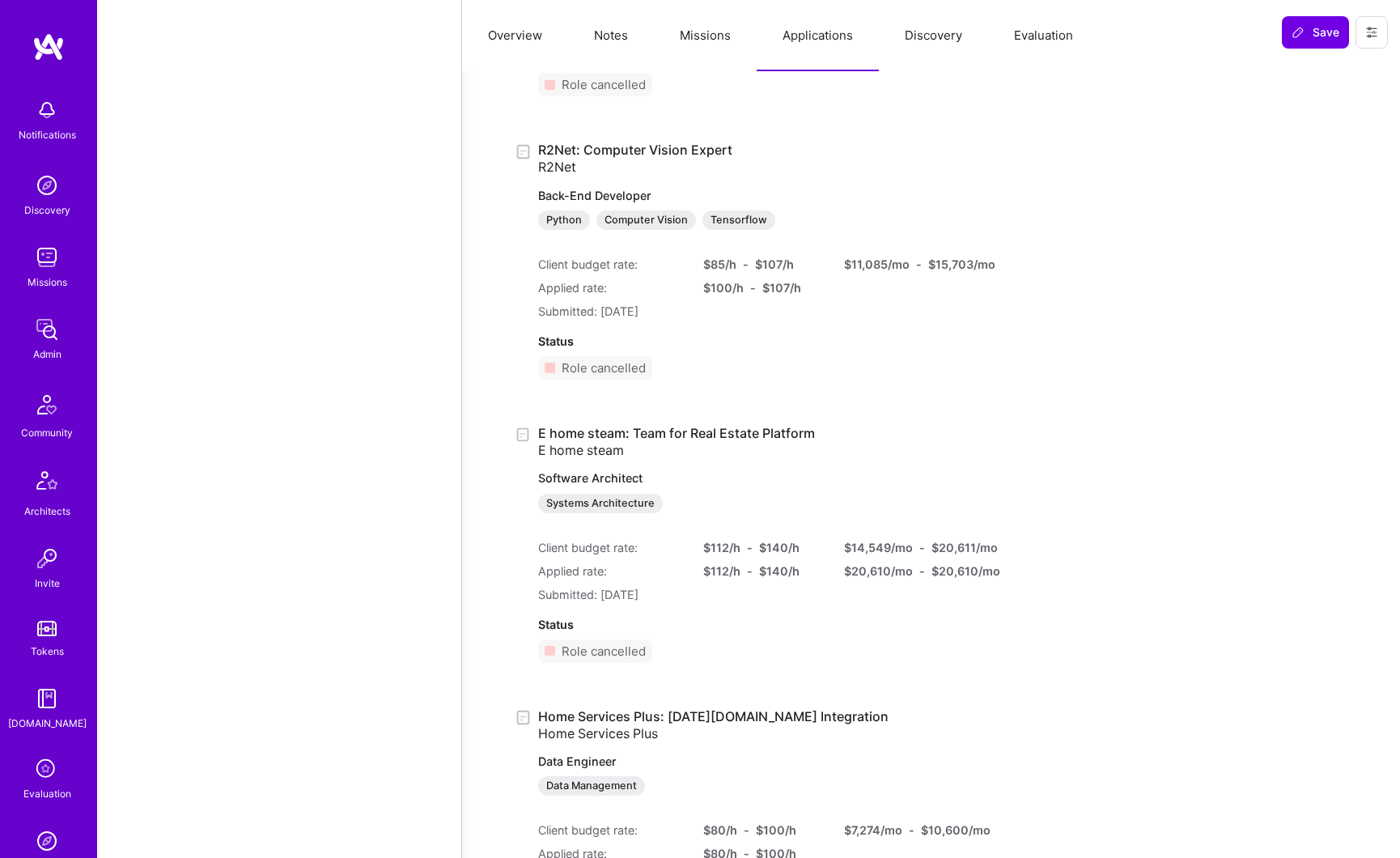
scroll to position [3281, 0]
